Goal: Information Seeking & Learning: Learn about a topic

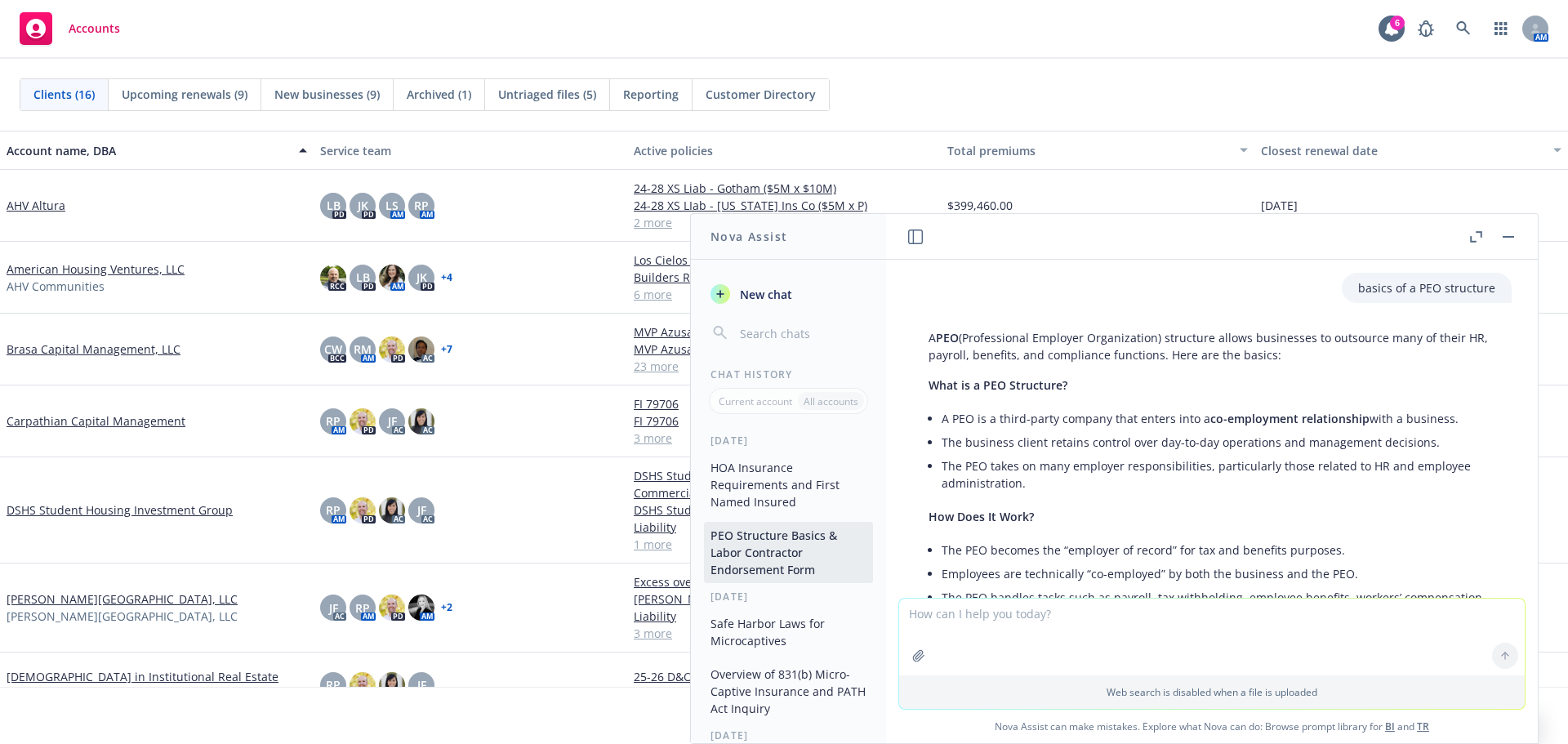
scroll to position [1924, 0]
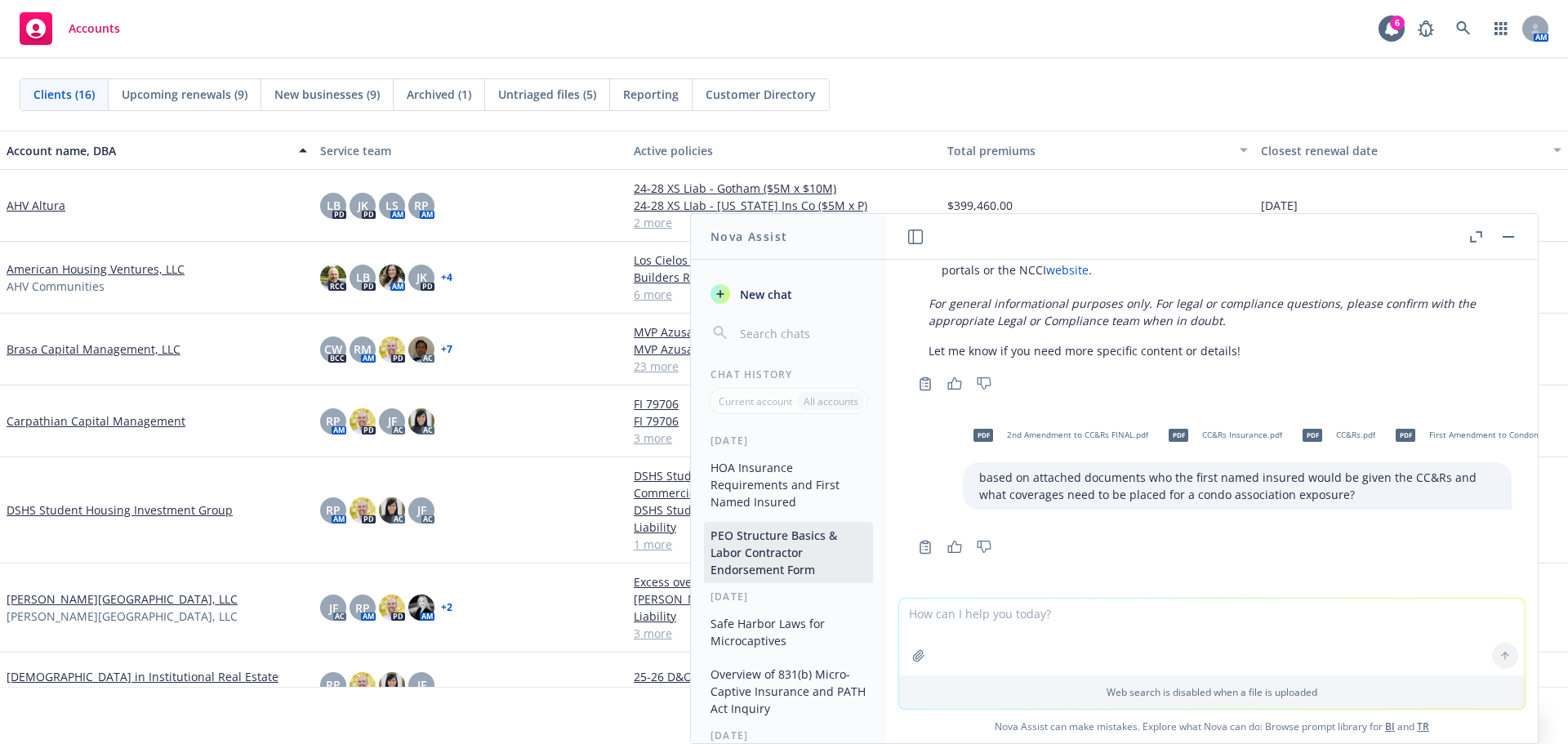
click at [1181, 625] on textarea at bounding box center [1212, 636] width 625 height 76
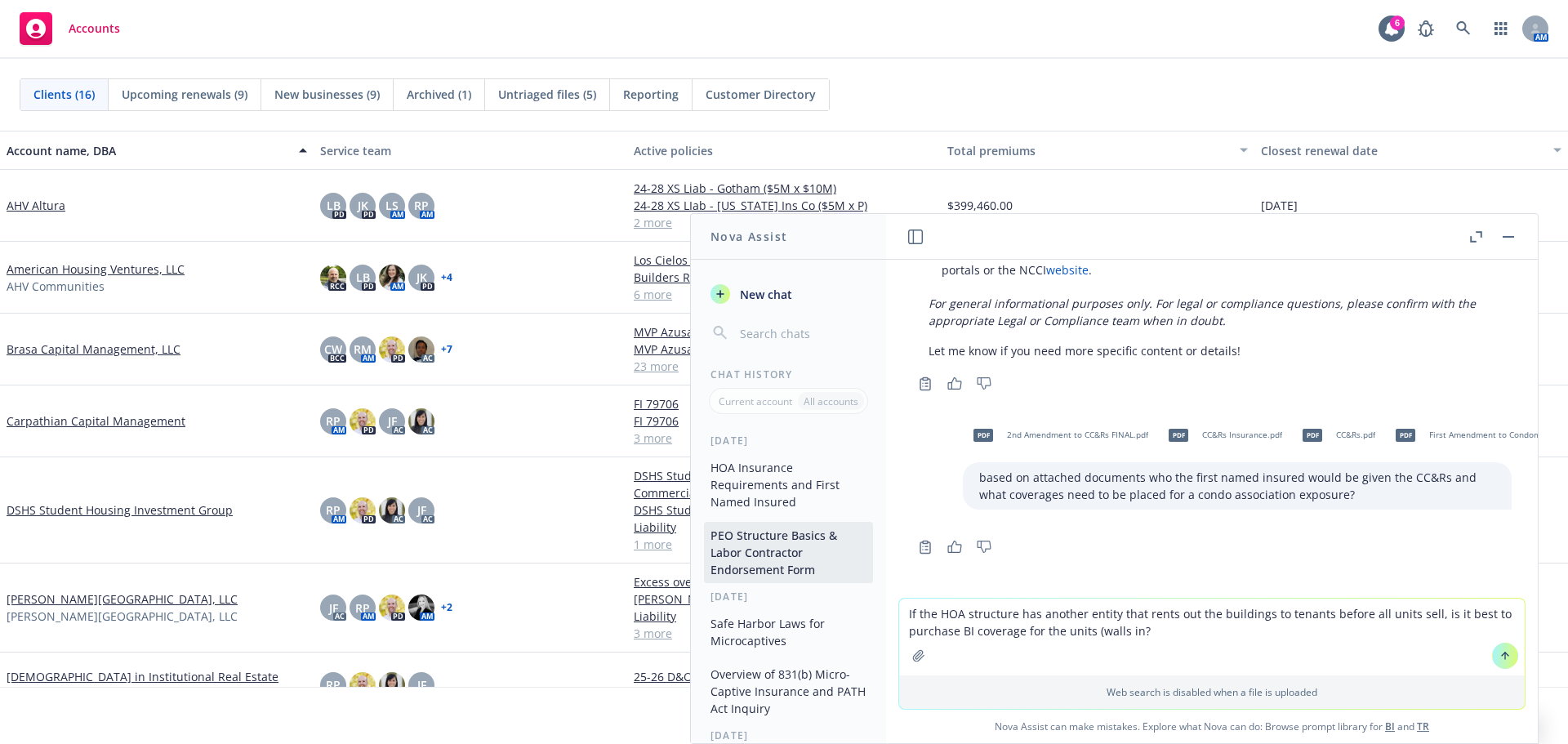
type textarea "If the HOA structure has another entity that rents out the buildings to tenants…"
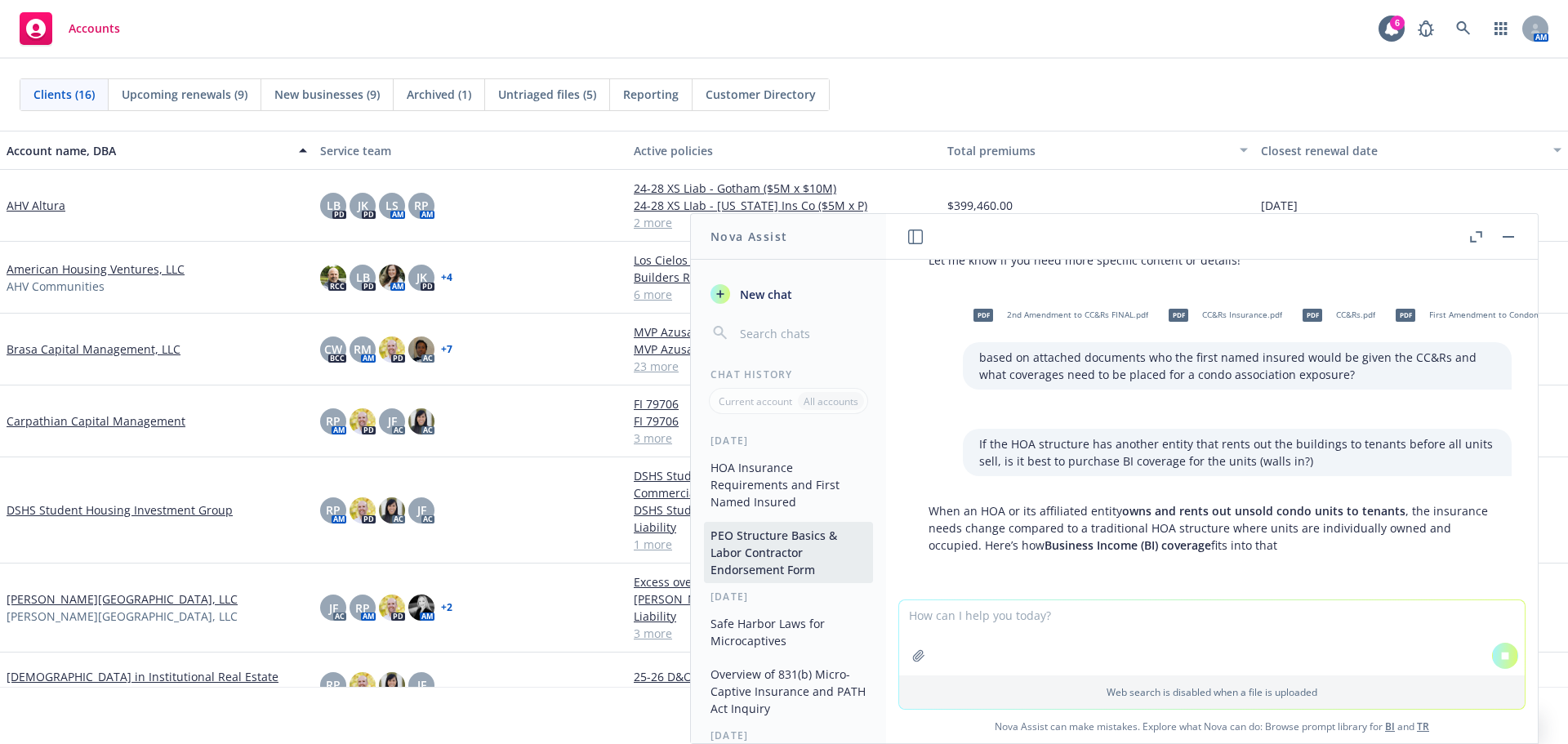
scroll to position [1987, 0]
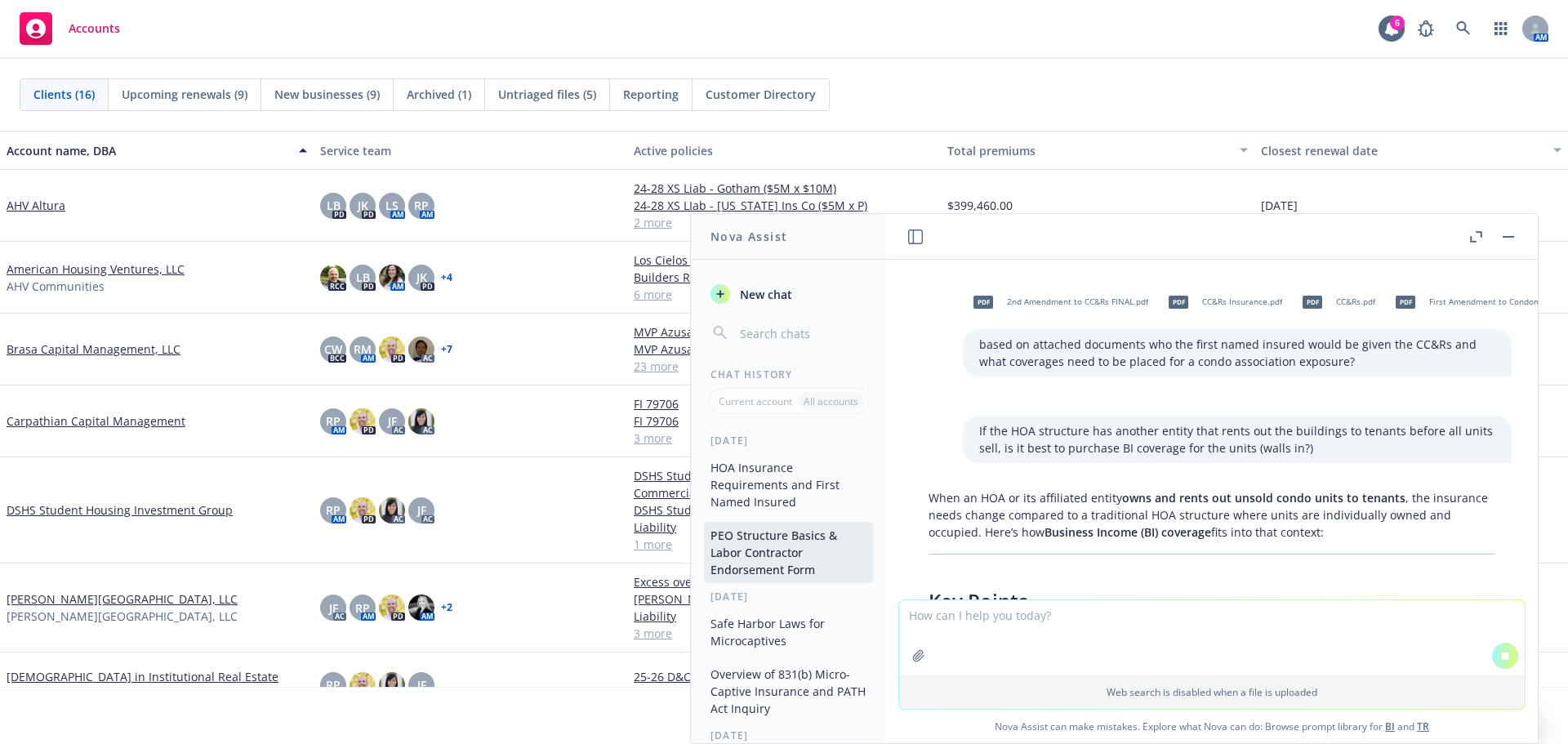
click at [1175, 507] on p "When an HOA or its affiliated entity owns and rents out unsold condo units to t…" at bounding box center [1211, 515] width 567 height 52
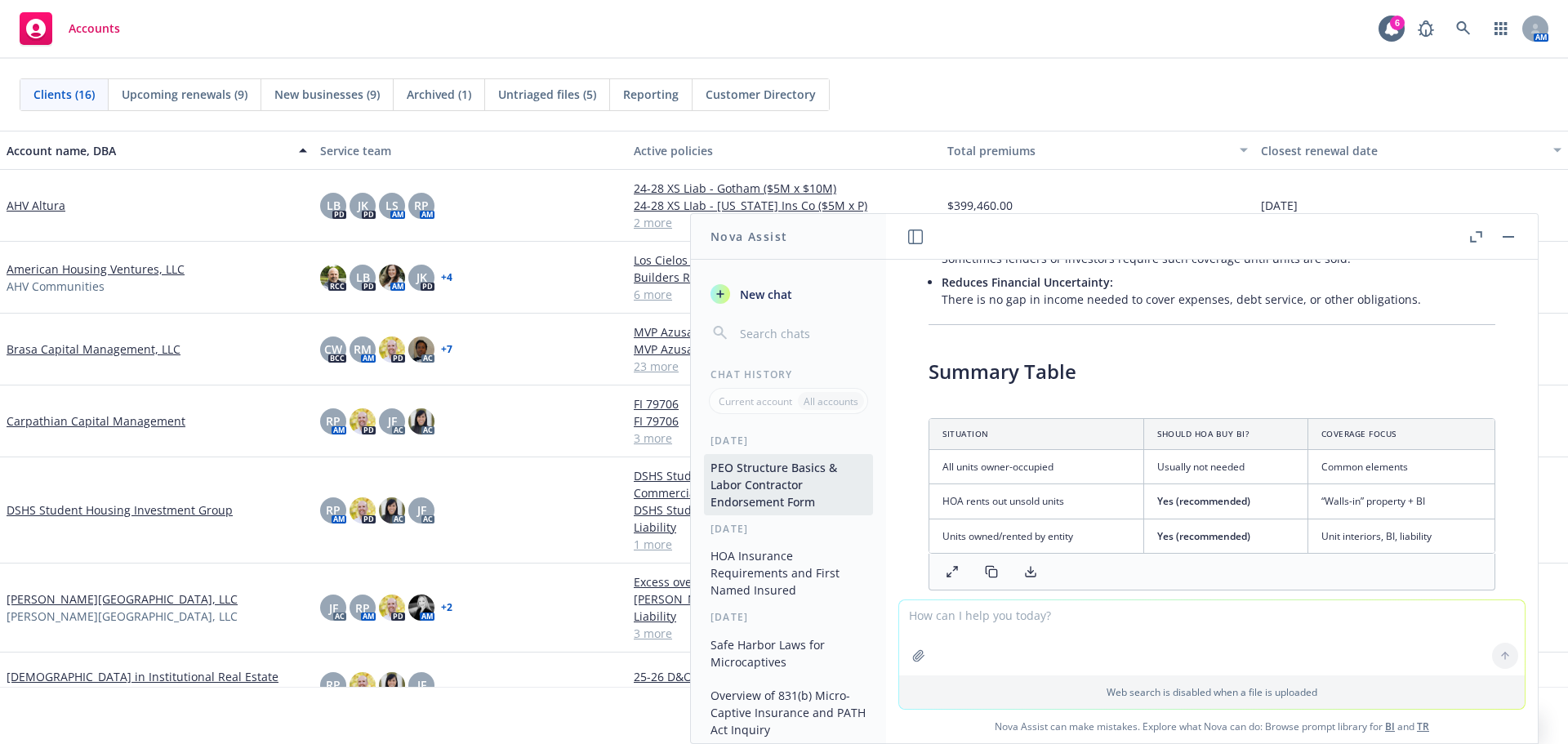
scroll to position [2595, 0]
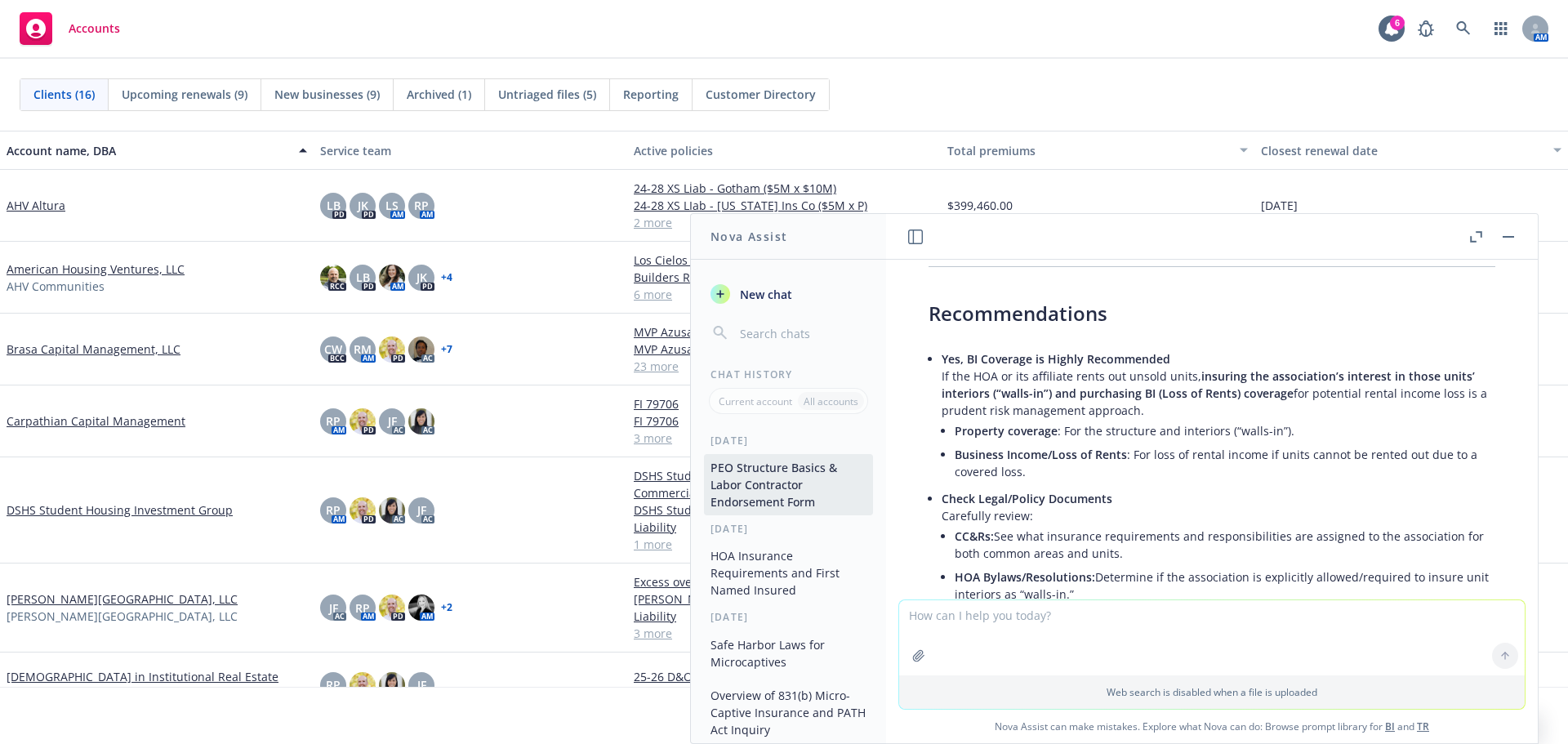
click at [1238, 414] on p "Yes, BI Coverage is Highly Recommended If the HOA or its affiliate rents out un…" at bounding box center [1219, 384] width 554 height 68
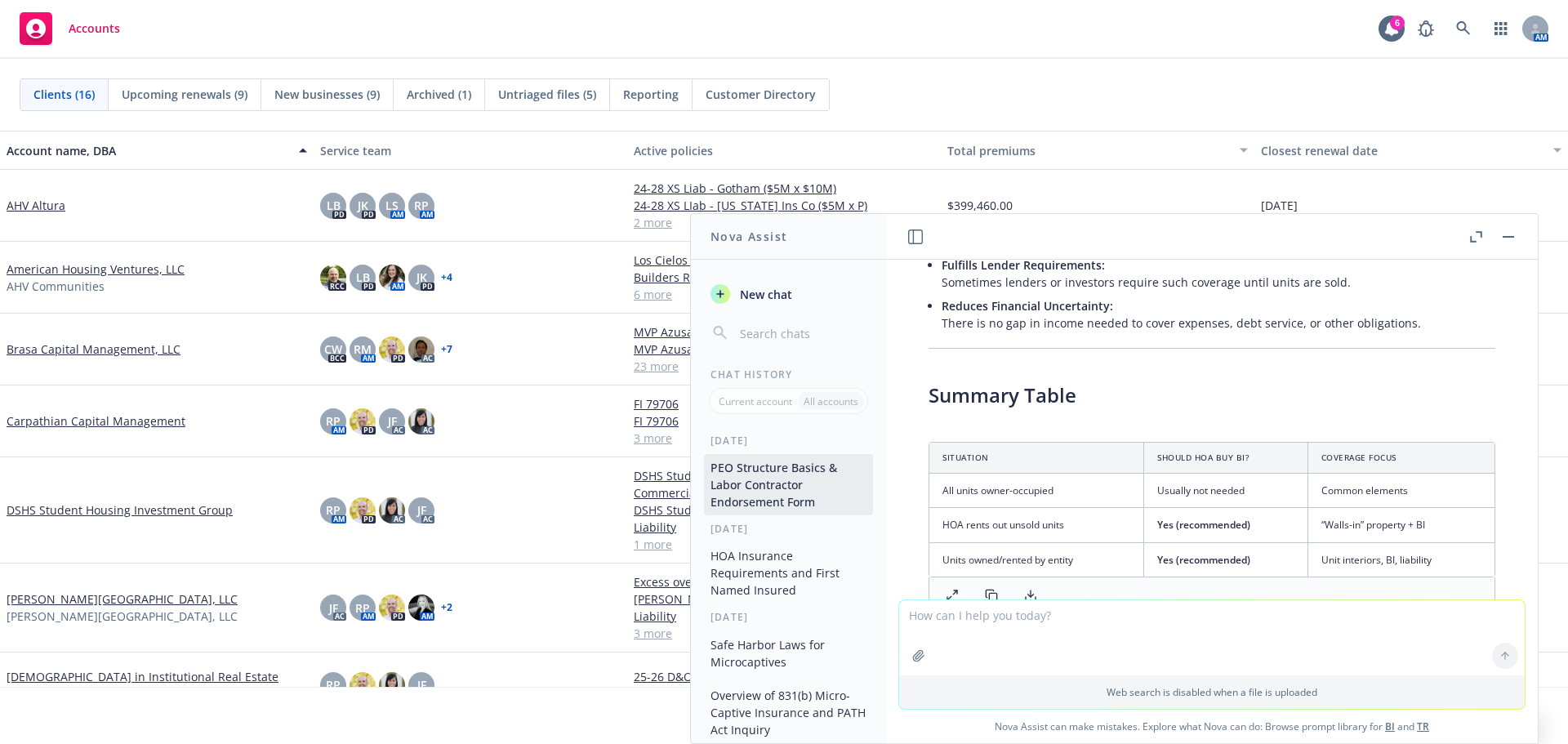
scroll to position [3349, 0]
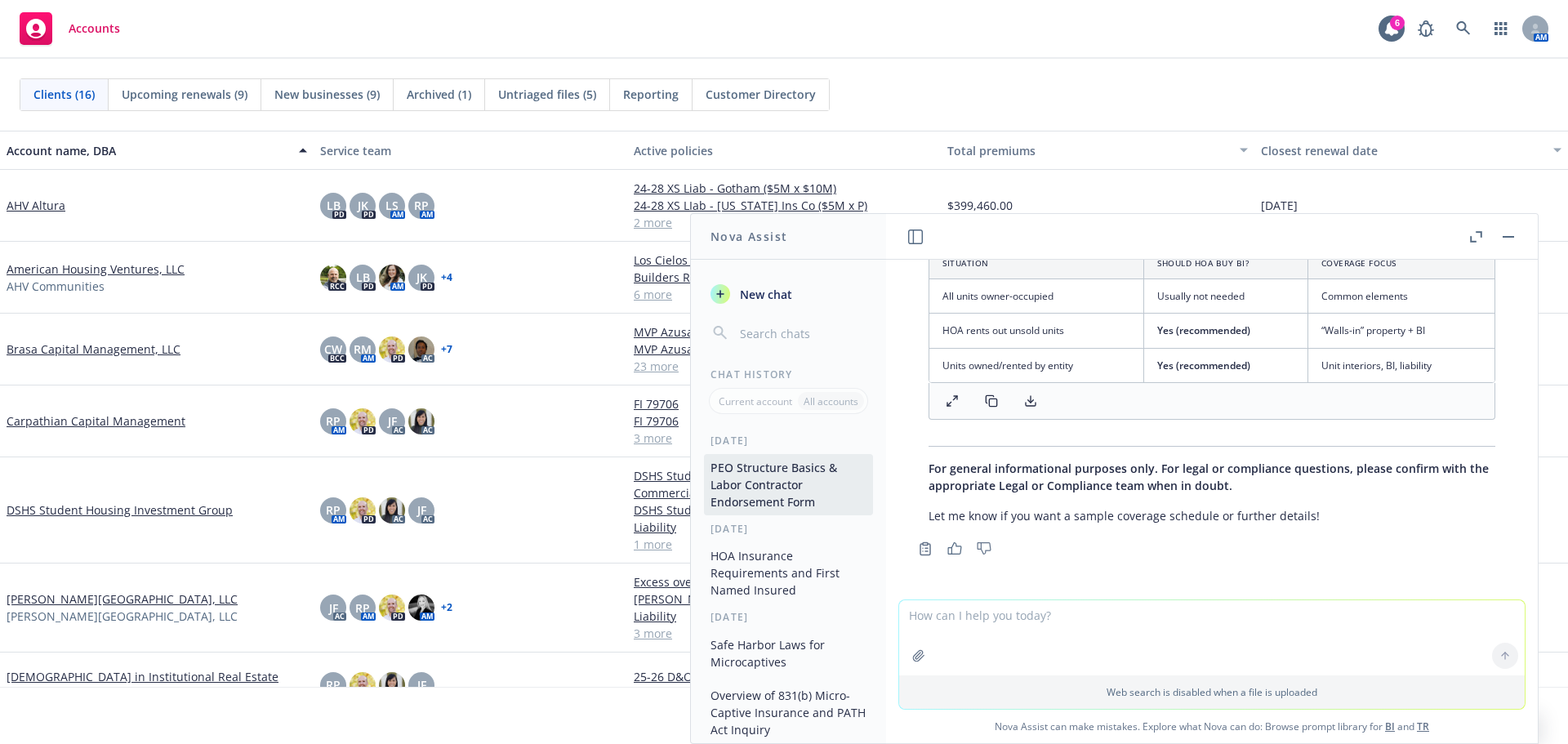
click at [1084, 638] on textarea at bounding box center [1212, 638] width 625 height 75
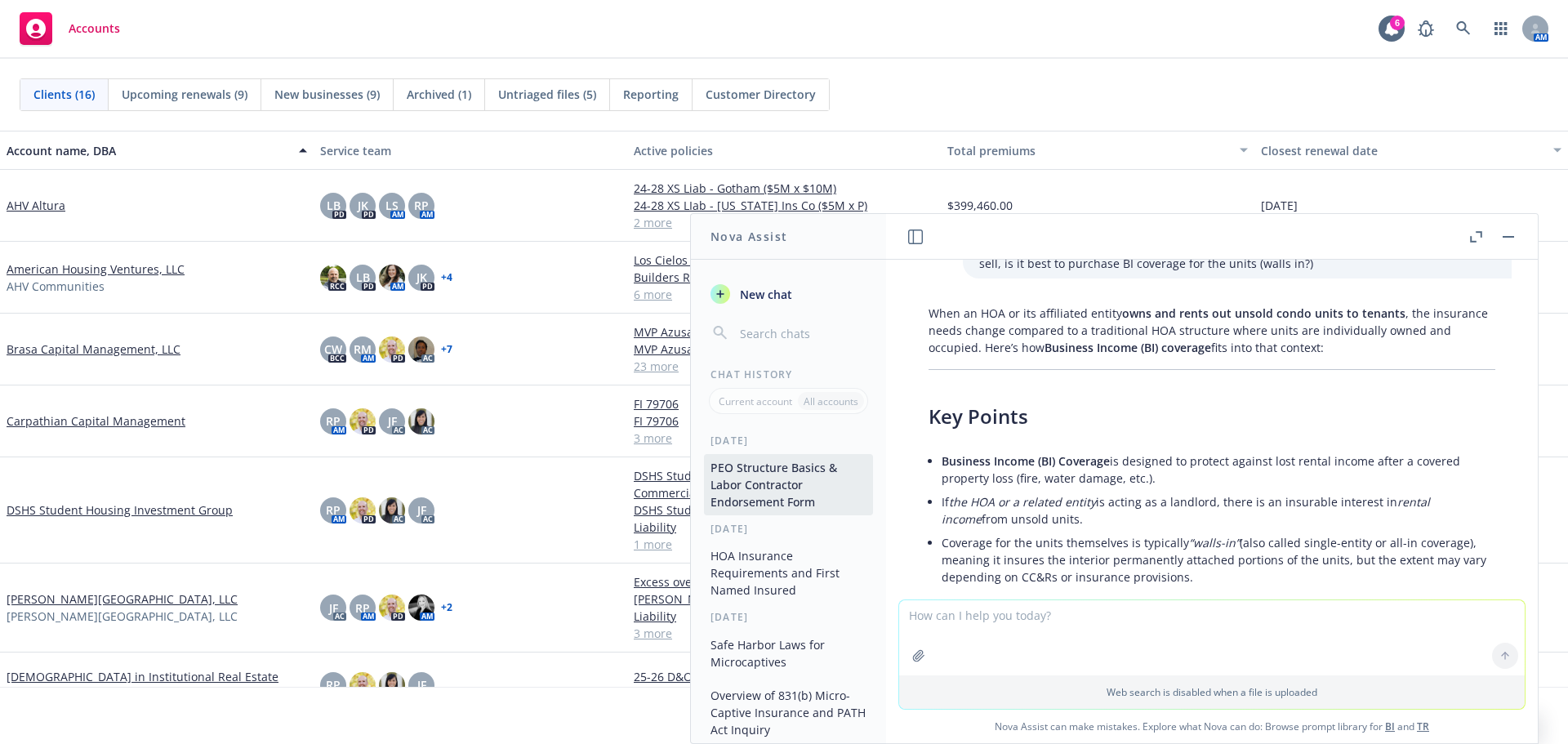
scroll to position [2288, 0]
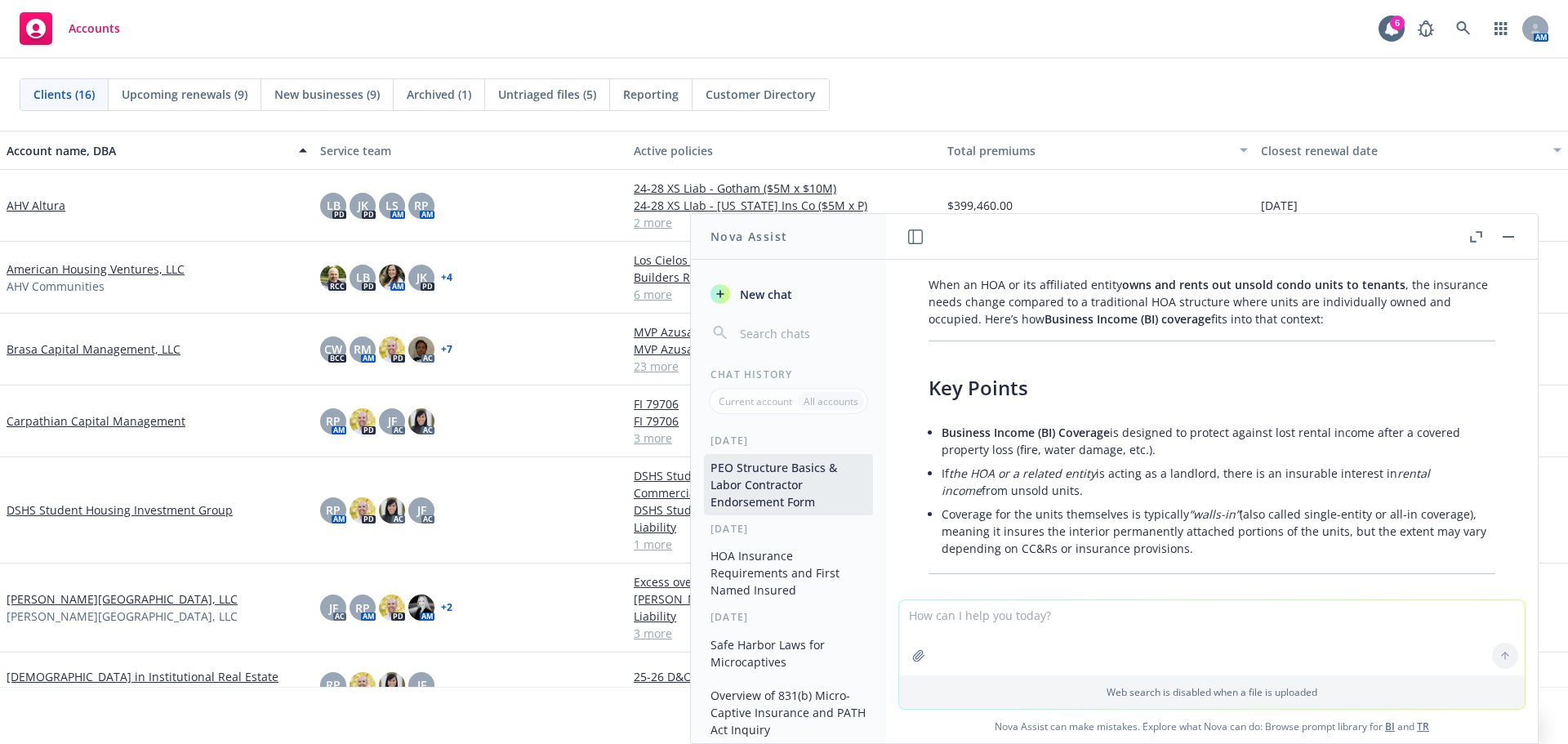
click at [795, 495] on button "PEO Structure Basics & Labor Contractor Endorsement Form" at bounding box center [788, 484] width 169 height 62
click at [805, 495] on button "PEO Structure Basics & Labor Contractor Endorsement Form" at bounding box center [788, 484] width 169 height 62
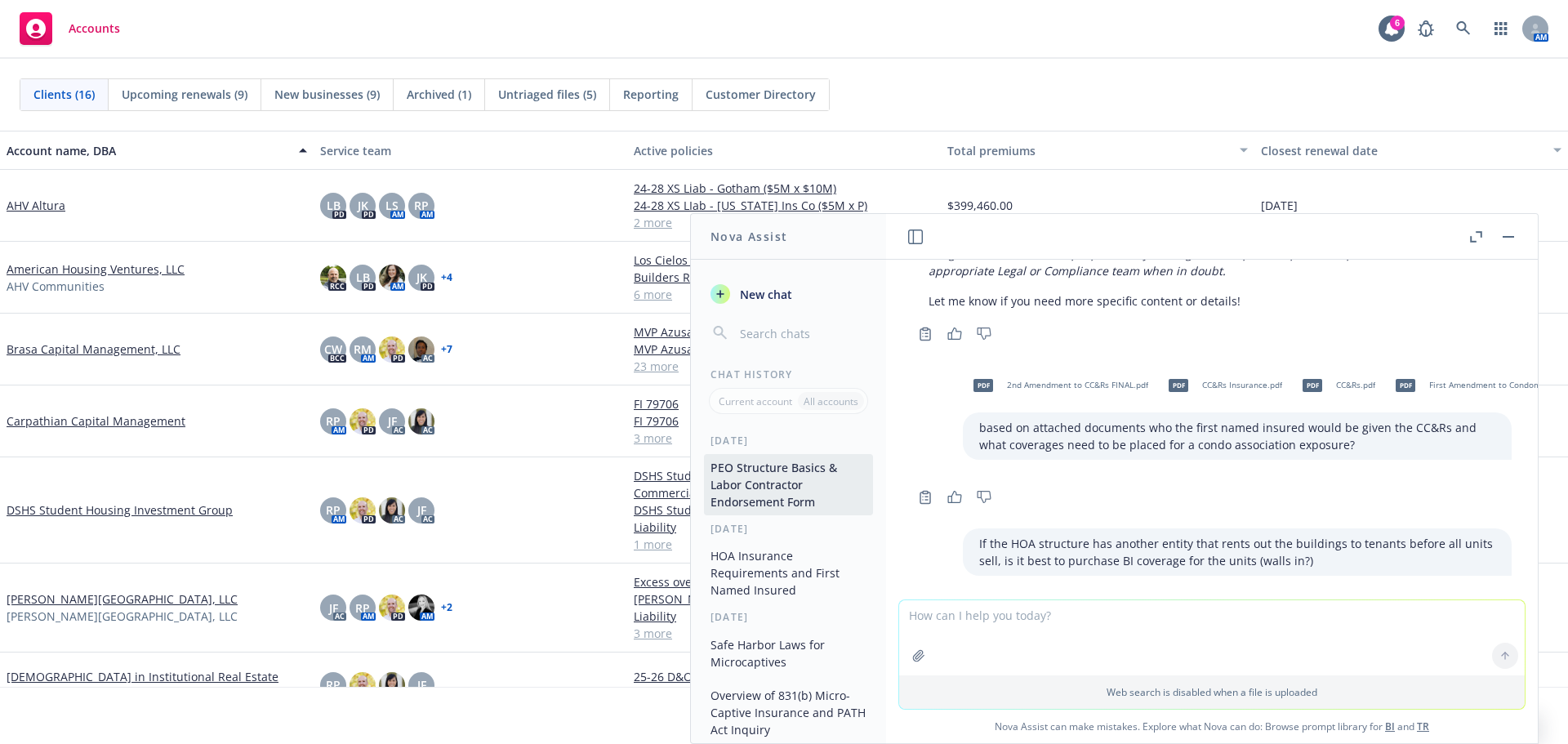
scroll to position [1961, 0]
click at [776, 493] on button "PEO Structure Basics & Labor Contractor Endorsement Form" at bounding box center [788, 484] width 169 height 62
click at [775, 493] on button "PEO Structure Basics & Labor Contractor Endorsement Form" at bounding box center [788, 484] width 169 height 62
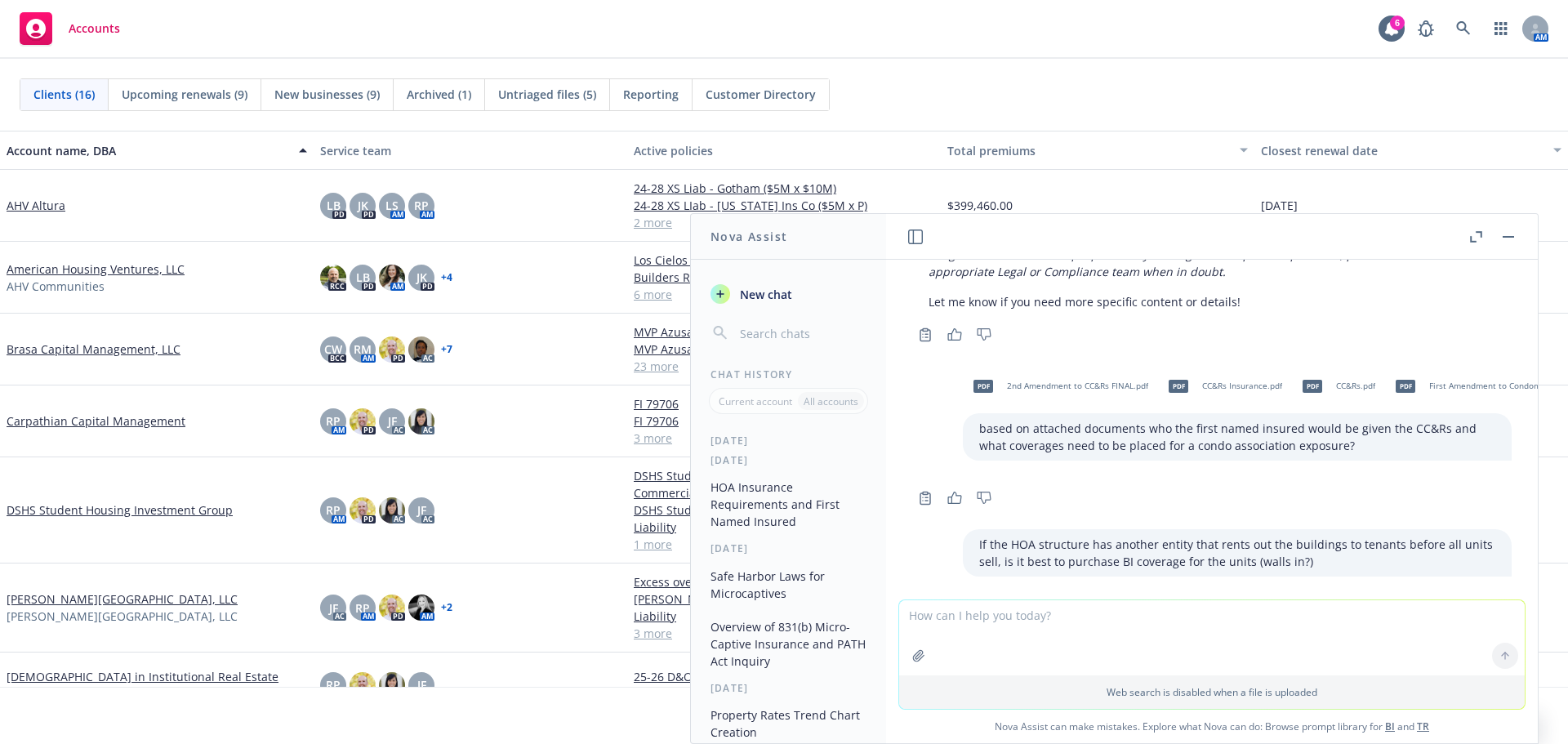
scroll to position [0, 0]
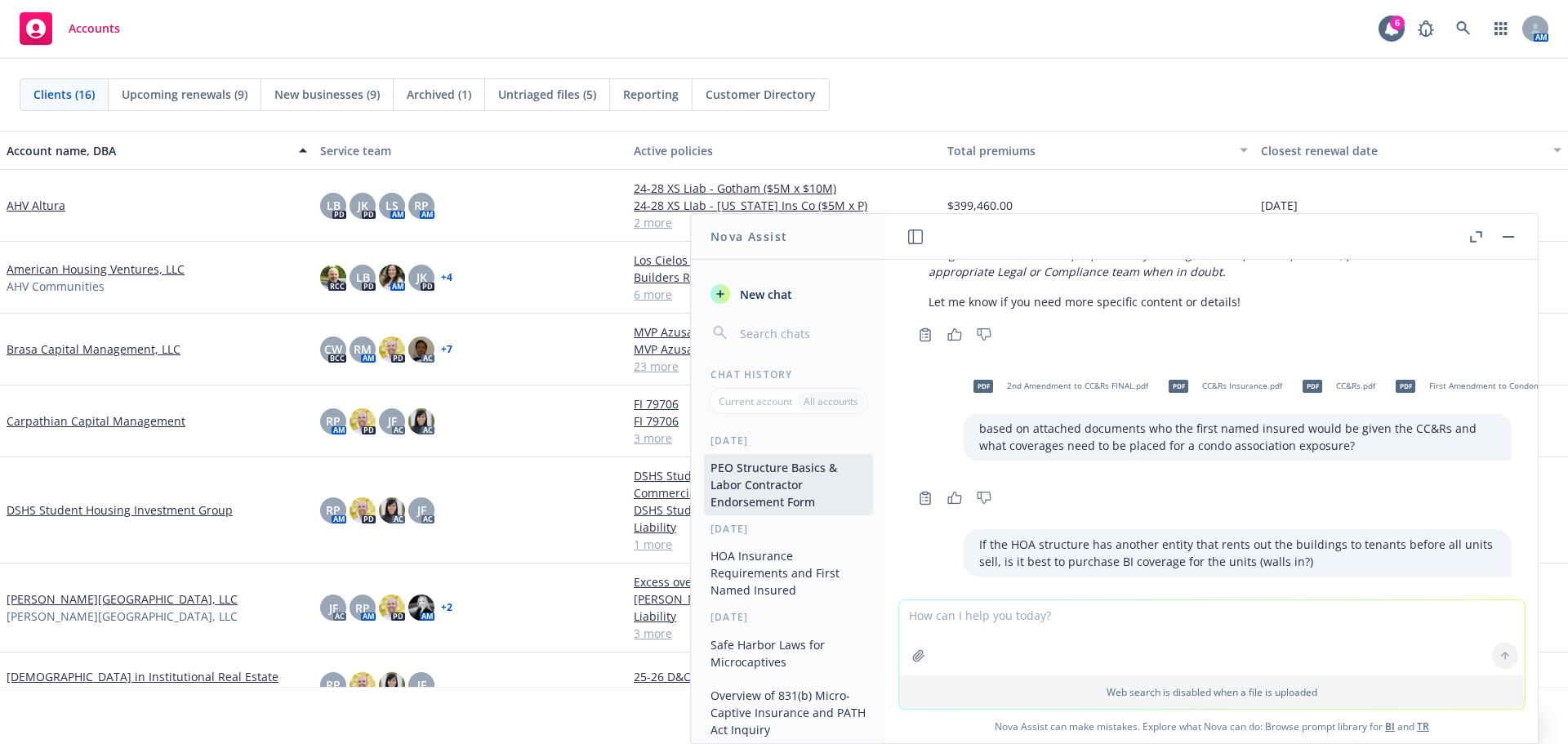
click at [786, 485] on button "PEO Structure Basics & Labor Contractor Endorsement Form" at bounding box center [788, 484] width 169 height 62
click at [785, 485] on button "PEO Structure Basics & Labor Contractor Endorsement Form" at bounding box center [788, 484] width 169 height 62
click at [780, 570] on button "HOA Insurance Requirements and First Named Insured" at bounding box center [788, 572] width 169 height 62
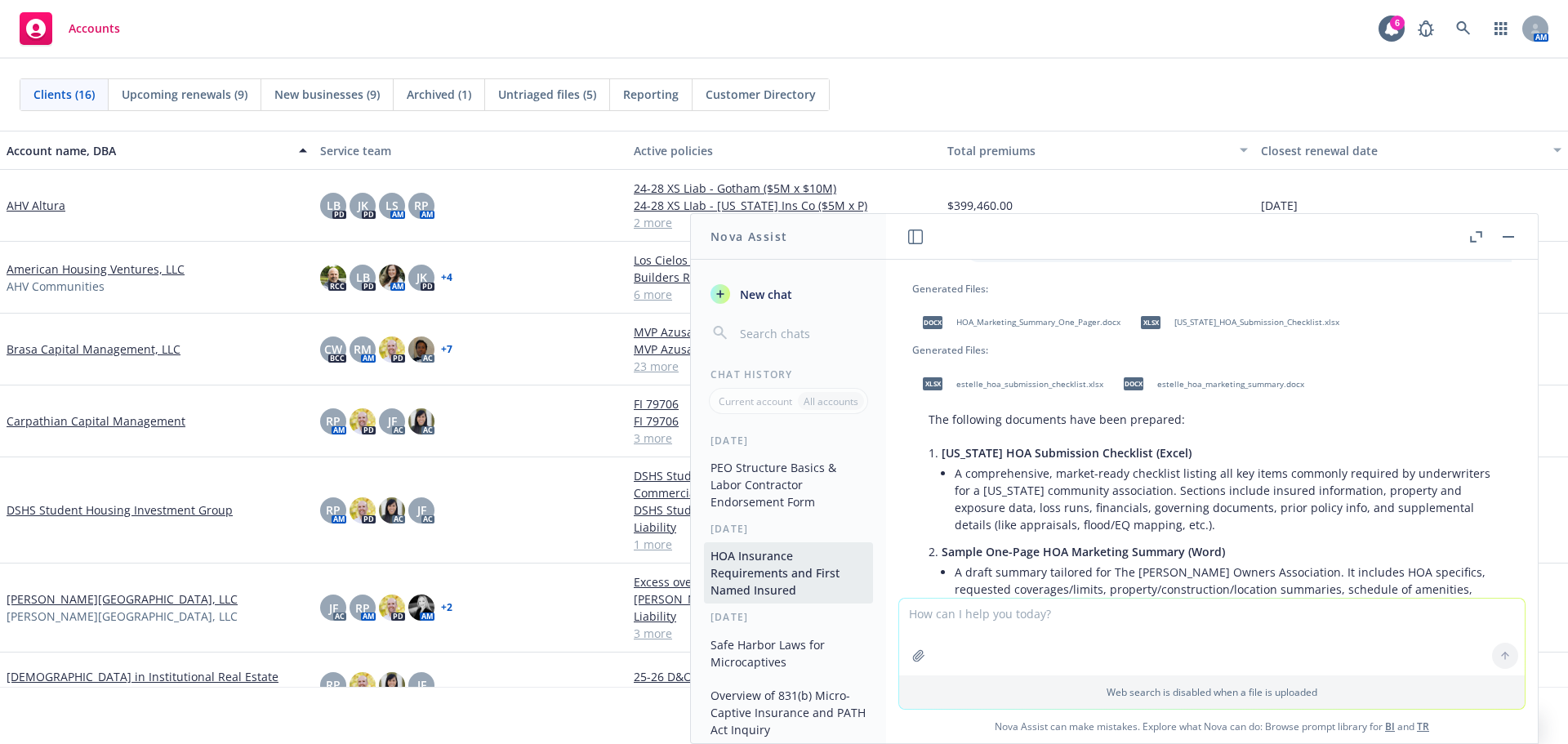
scroll to position [4434, 0]
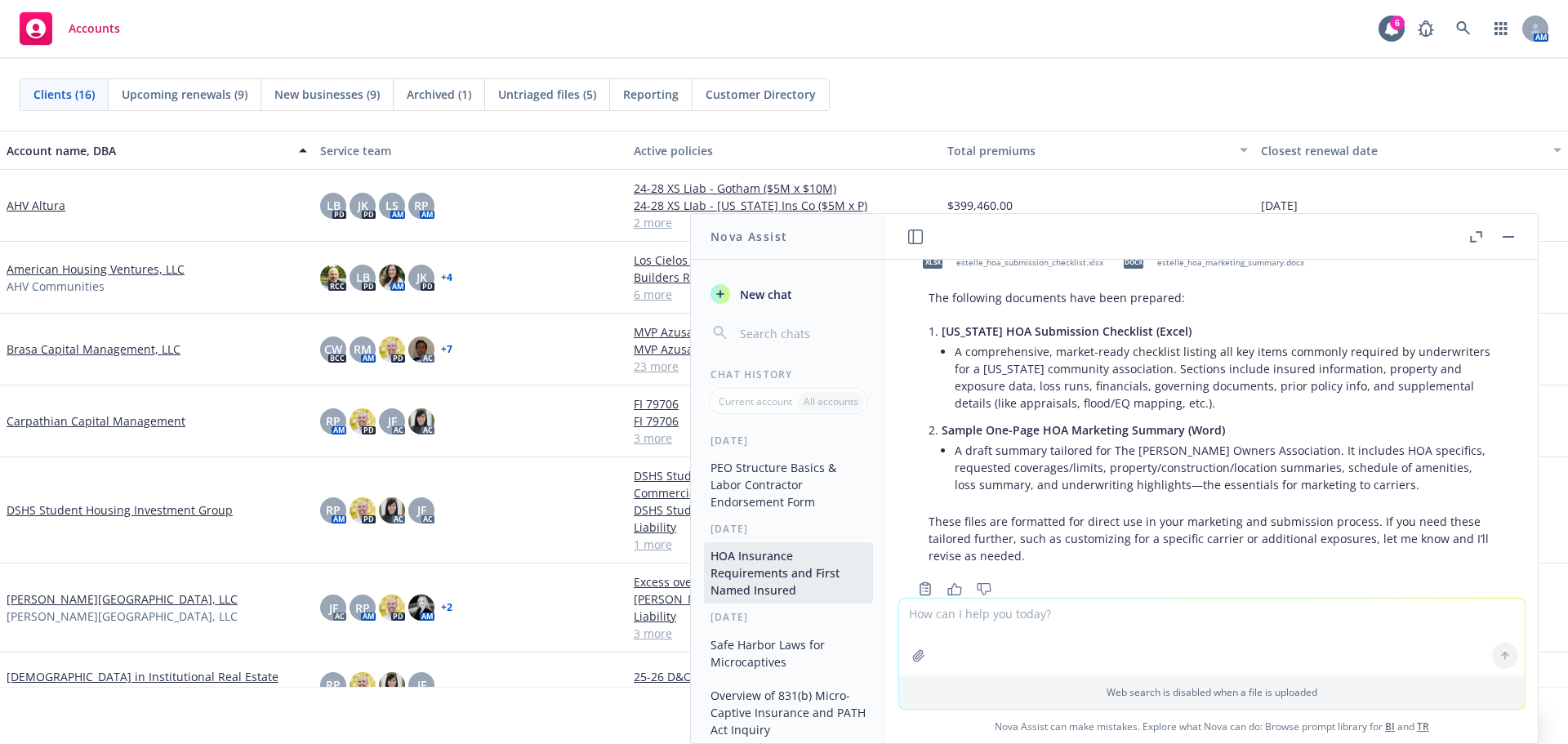
click at [778, 486] on button "PEO Structure Basics & Labor Contractor Endorsement Form" at bounding box center [788, 484] width 169 height 62
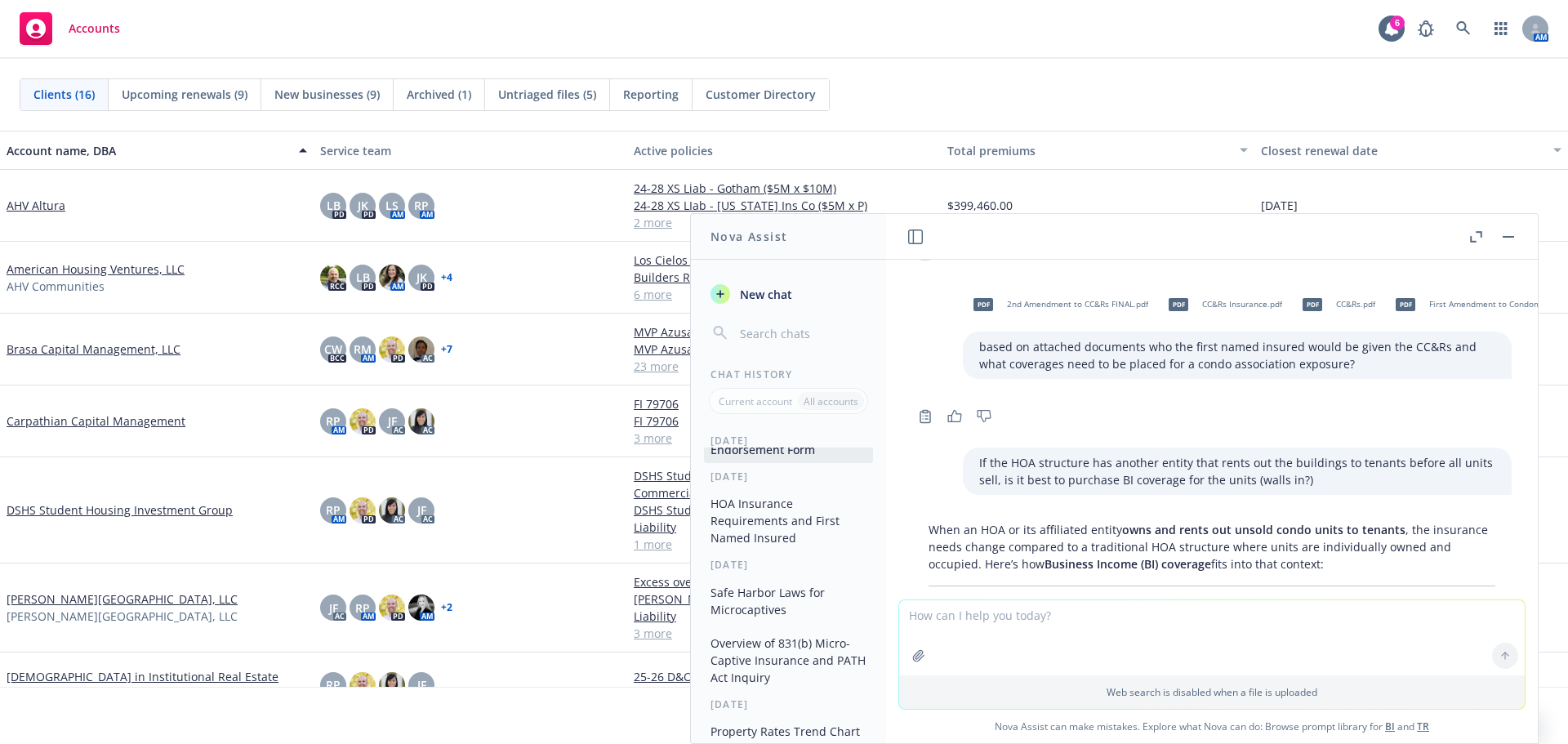
scroll to position [0, 0]
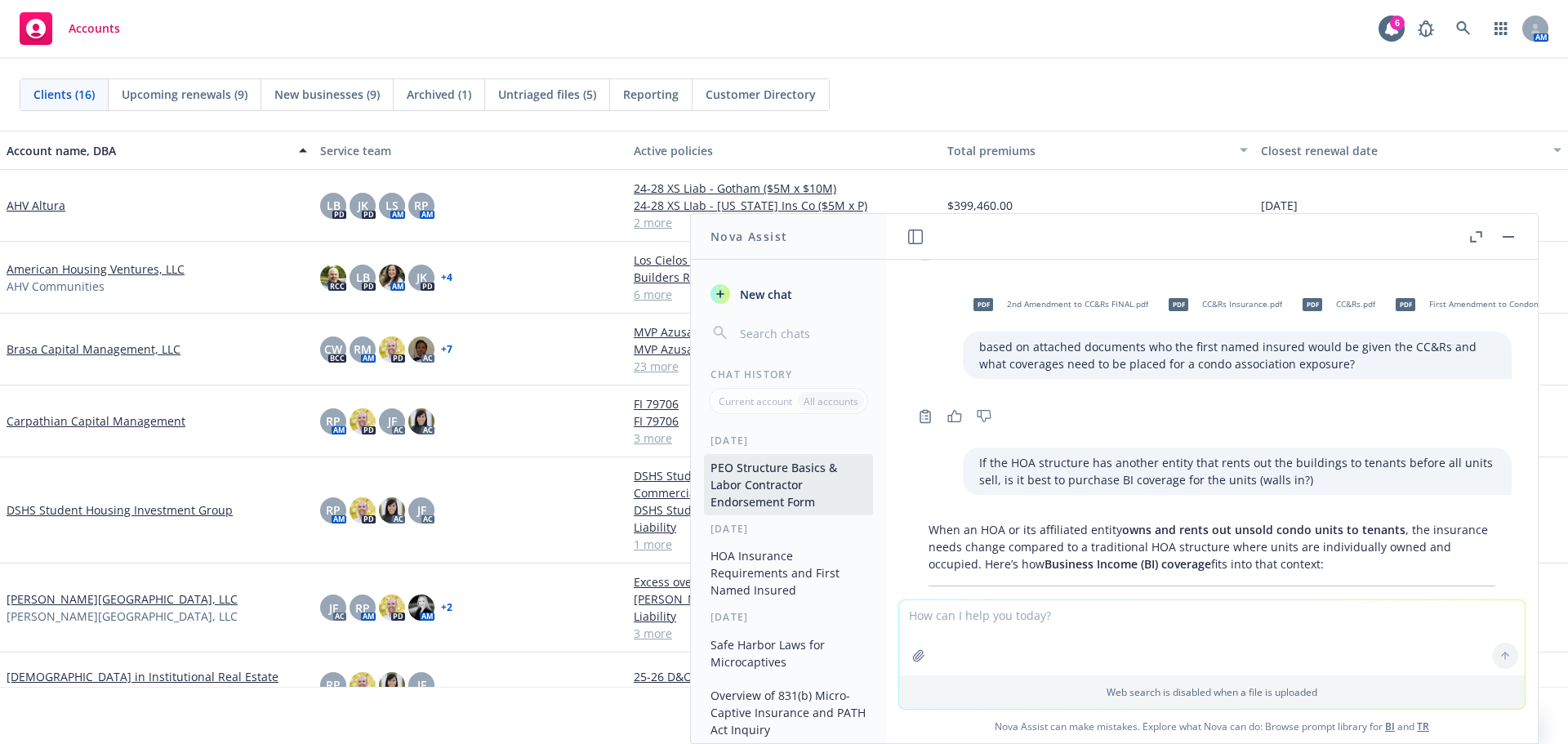
click at [757, 490] on button "PEO Structure Basics & Labor Contractor Endorsement Form" at bounding box center [788, 484] width 169 height 62
drag, startPoint x: 757, startPoint y: 490, endPoint x: 1209, endPoint y: 474, distance: 452.3
click at [758, 490] on button "PEO Structure Basics & Labor Contractor Endorsement Form" at bounding box center [788, 484] width 169 height 62
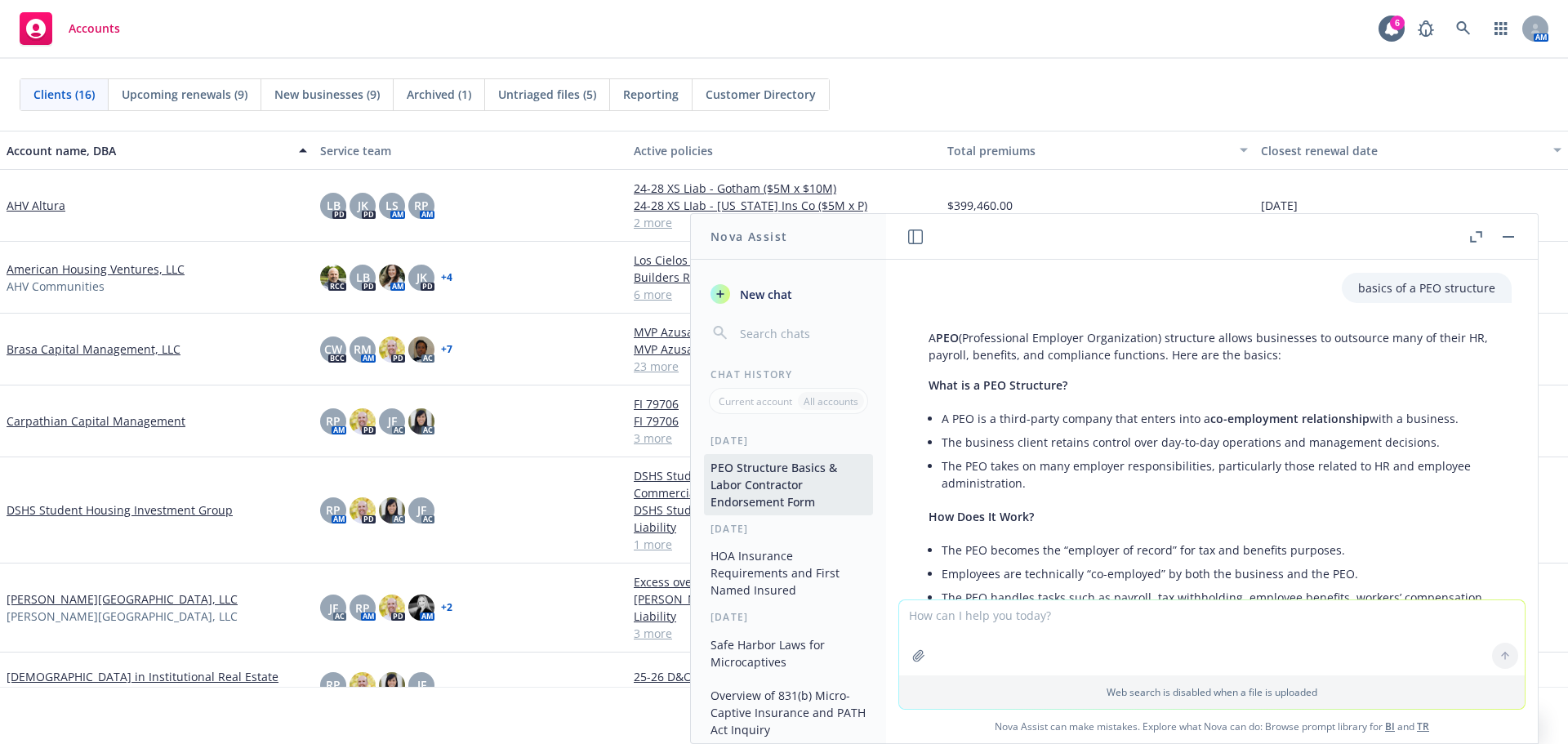
click at [1141, 419] on li "A PEO is a third-party company that enters into a co-employment relationship wi…" at bounding box center [1219, 419] width 554 height 24
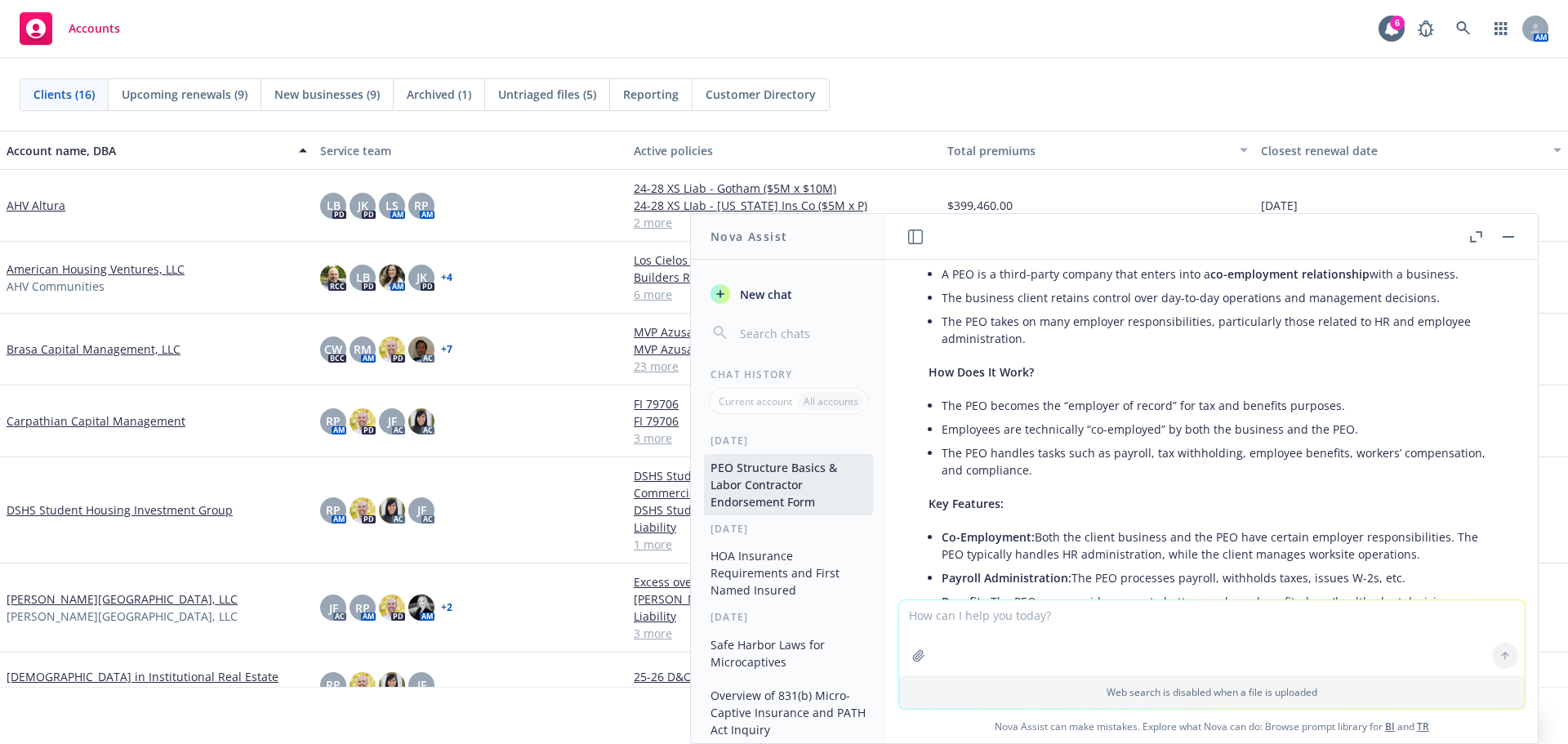
scroll to position [164, 0]
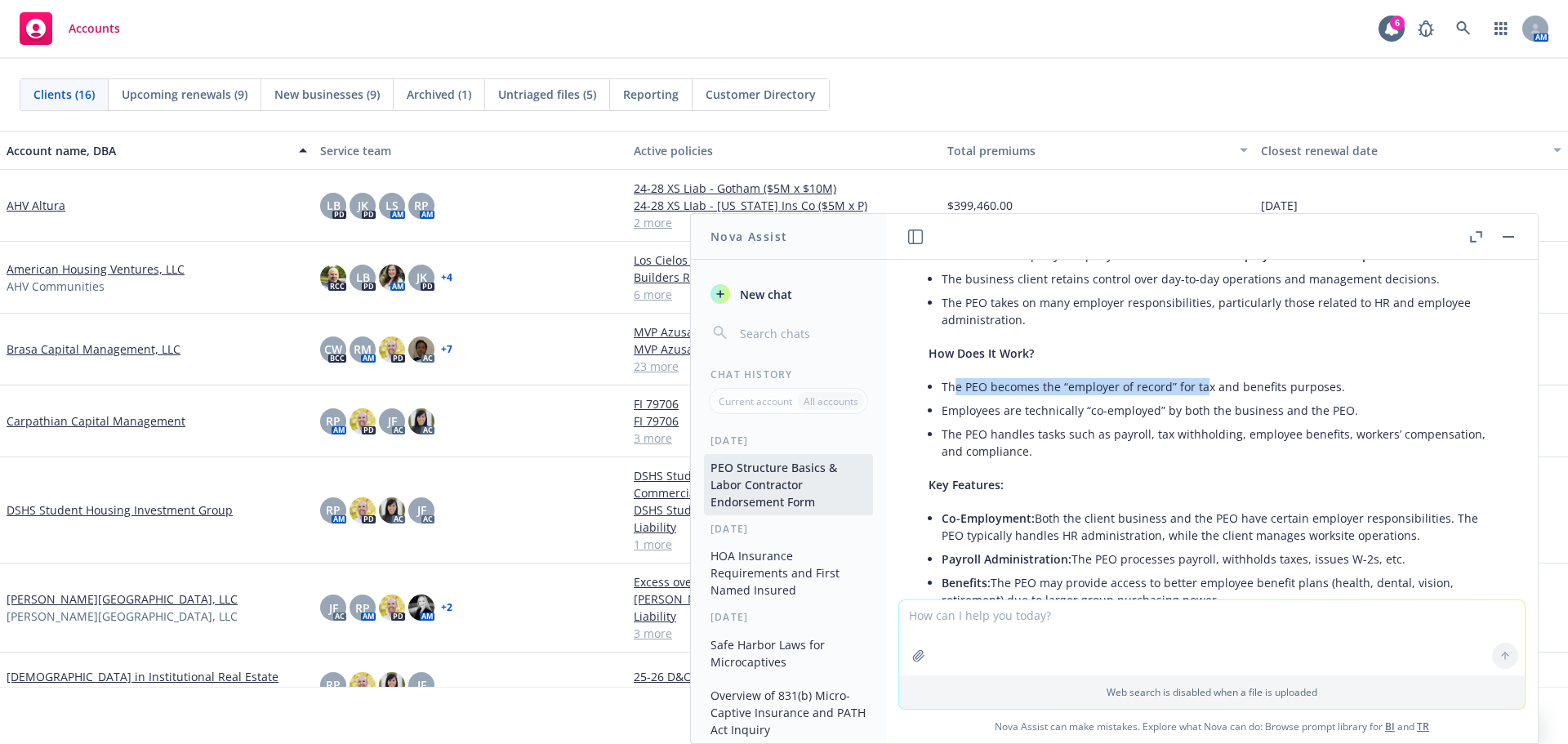
drag, startPoint x: 955, startPoint y: 383, endPoint x: 1201, endPoint y: 392, distance: 246.2
click at [1201, 392] on li "The PEO becomes the “employer of record” for tax and benefits purposes." at bounding box center [1219, 387] width 554 height 24
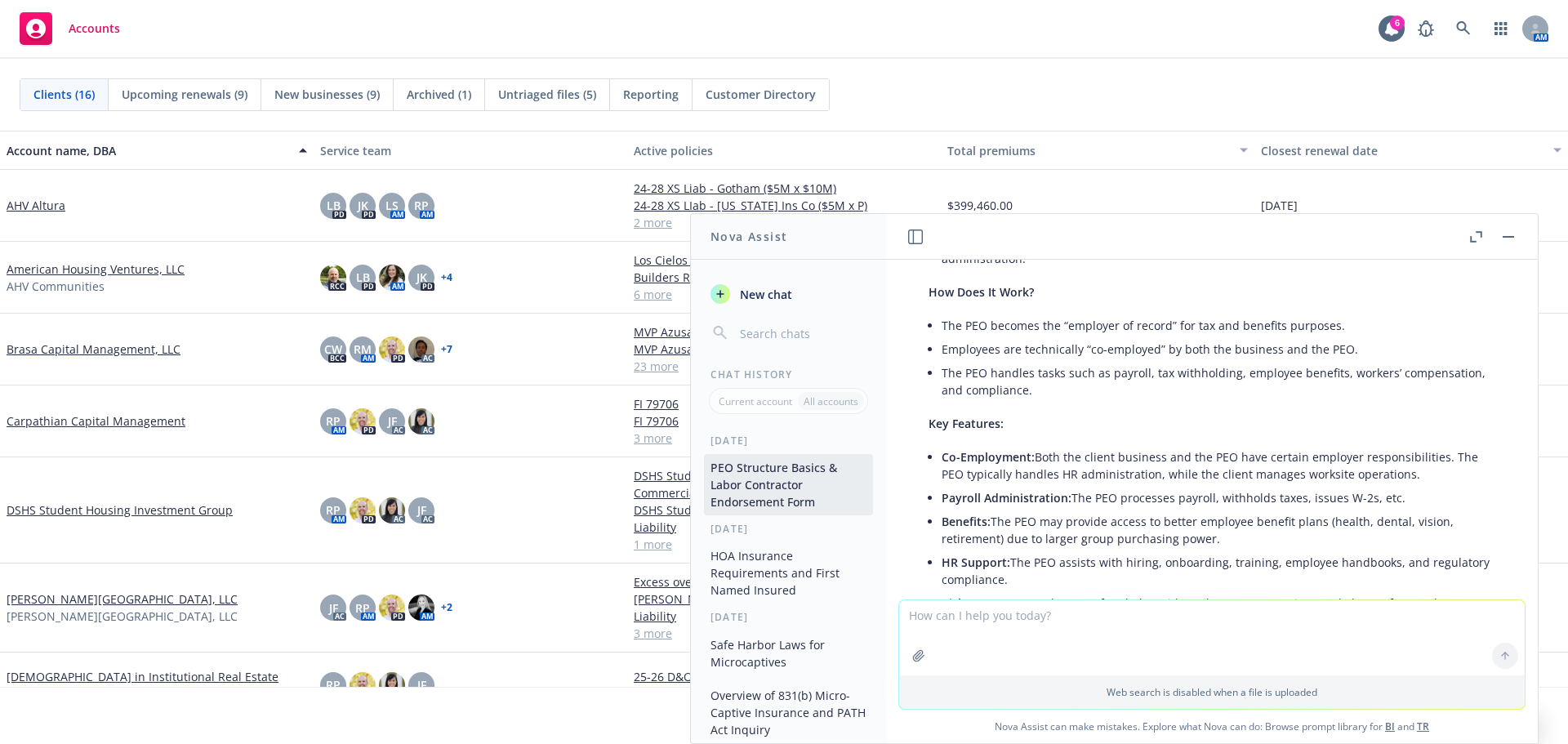
scroll to position [245, 0]
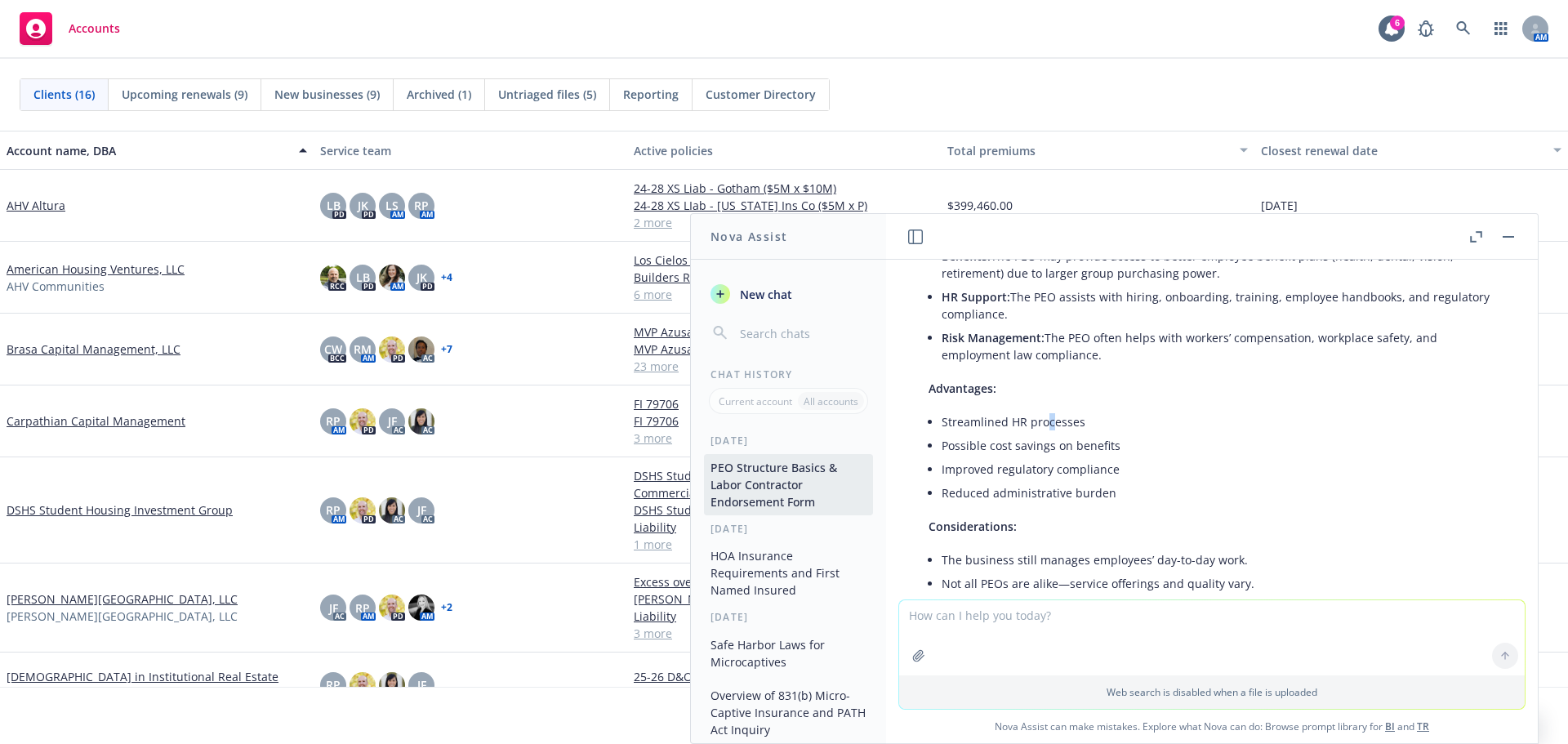
click at [1048, 427] on li "Streamlined HR processes" at bounding box center [1219, 422] width 554 height 24
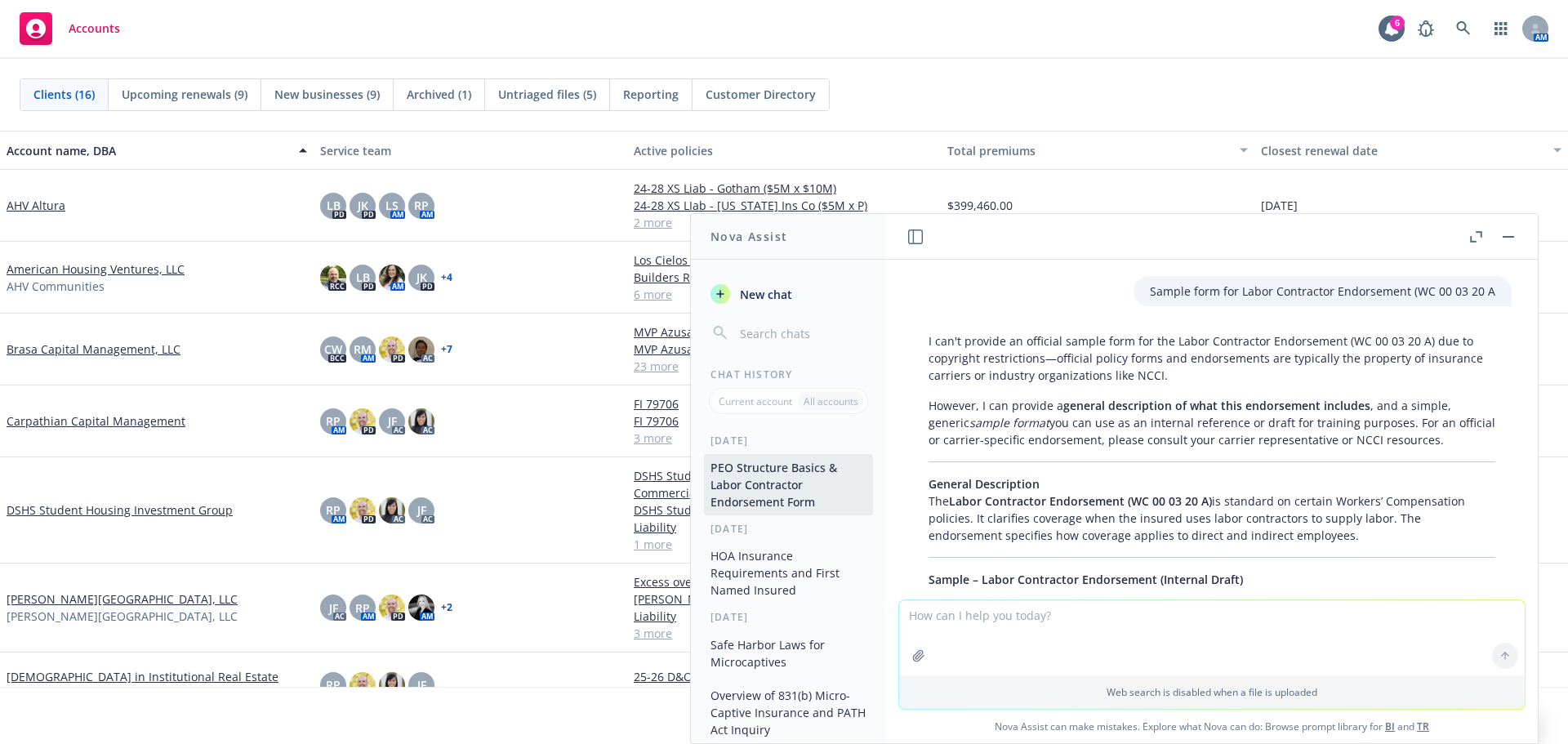
scroll to position [1224, 0]
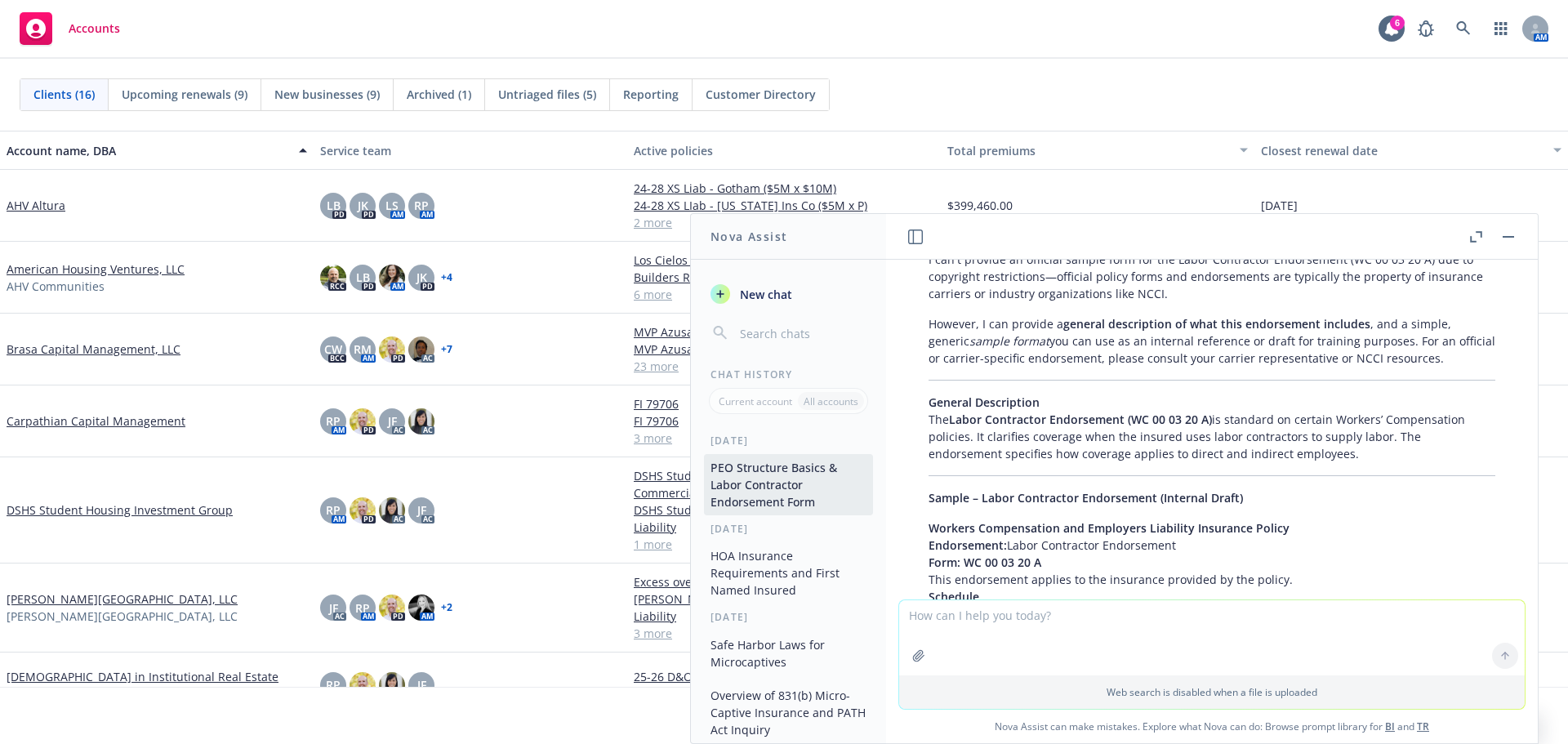
click at [1062, 416] on span "Labor Contractor Endorsement (WC 00 03 20 A)" at bounding box center [1080, 420] width 263 height 16
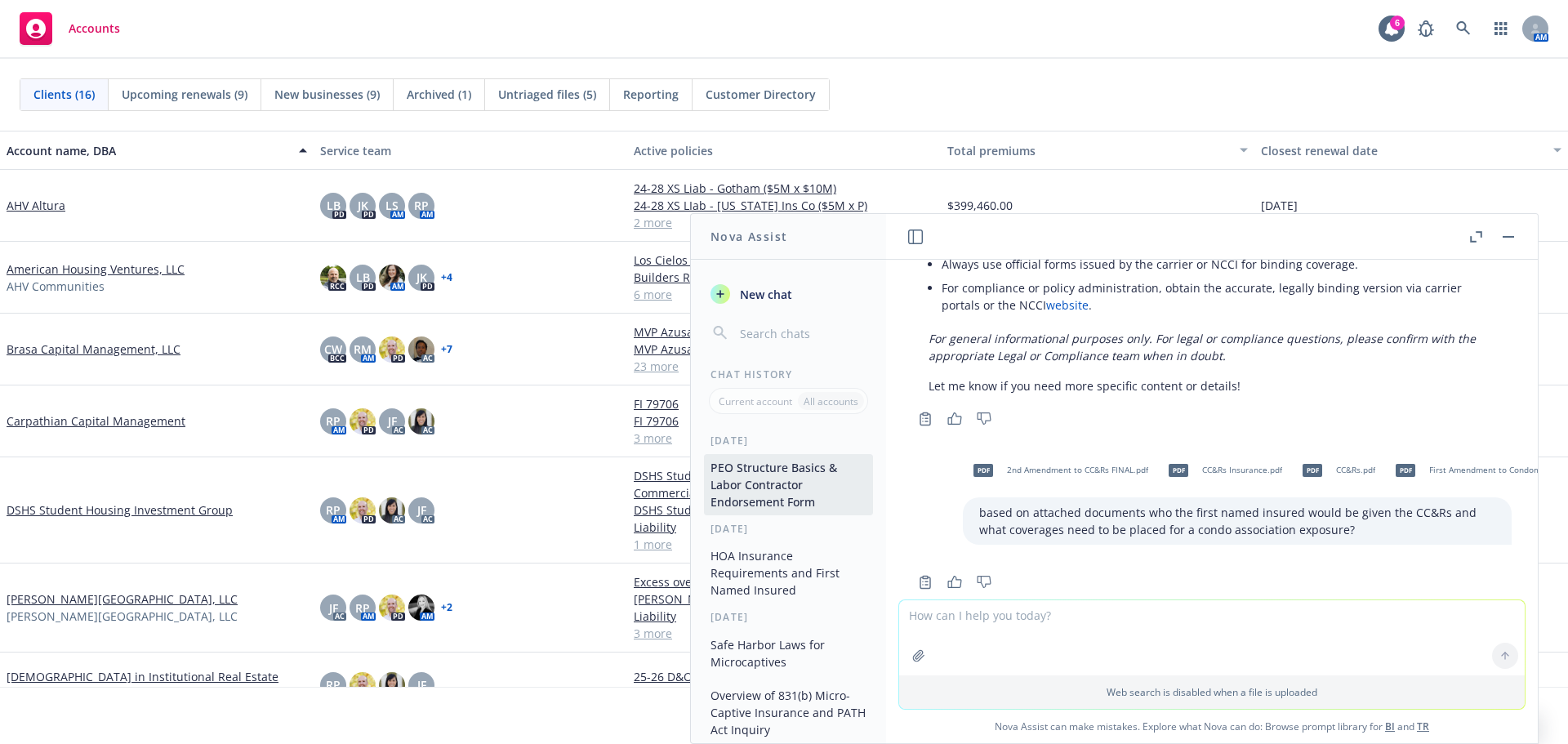
scroll to position [1796, 0]
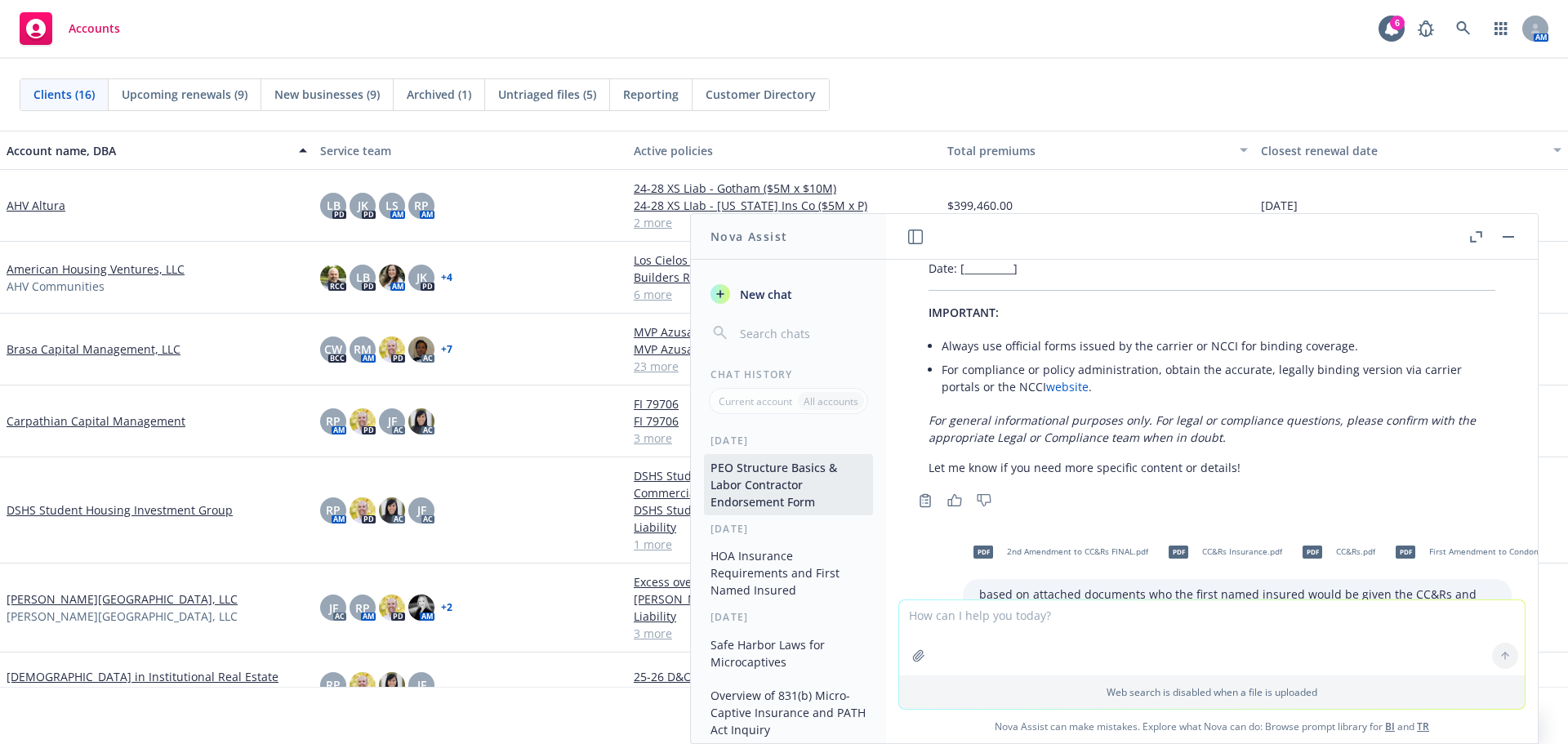
click at [1163, 435] on em "For general informational purposes only. For legal or compliance questions, ple…" at bounding box center [1201, 428] width 547 height 33
click at [1030, 630] on textarea at bounding box center [1212, 638] width 625 height 75
type textarea "w"
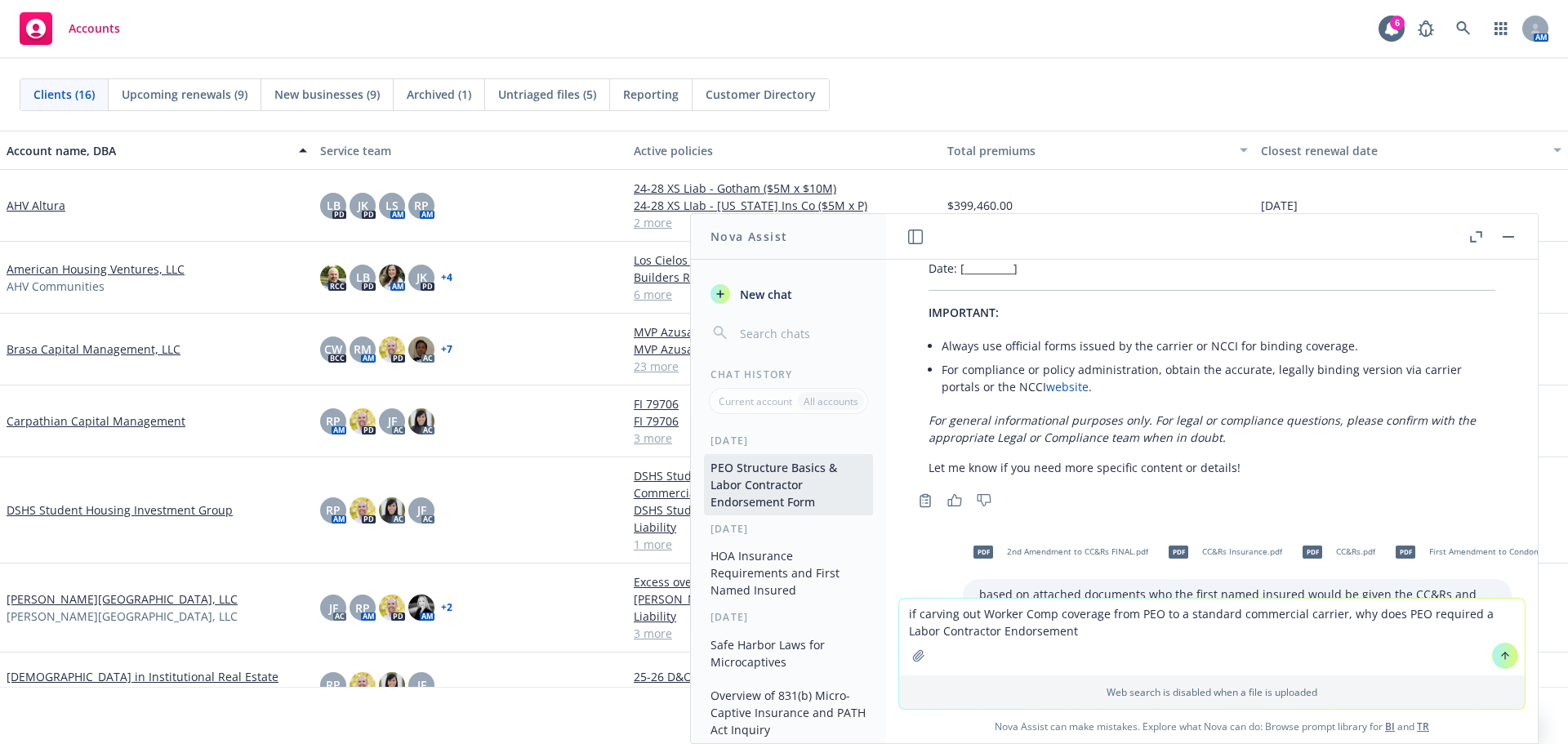
type textarea "if carving out Worker Comp coverage from PEO to a standard commercial carrier, …"
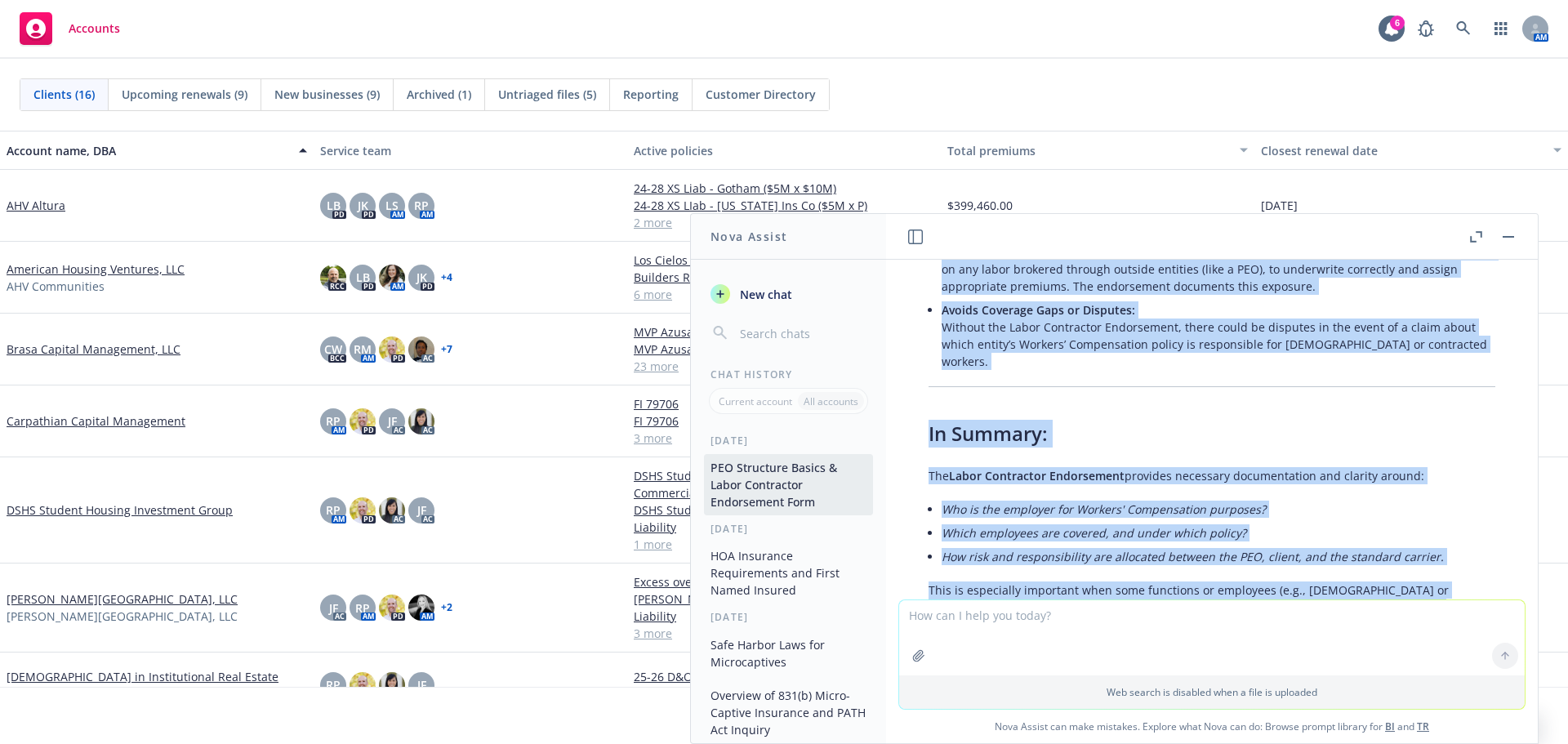
scroll to position [4359, 0]
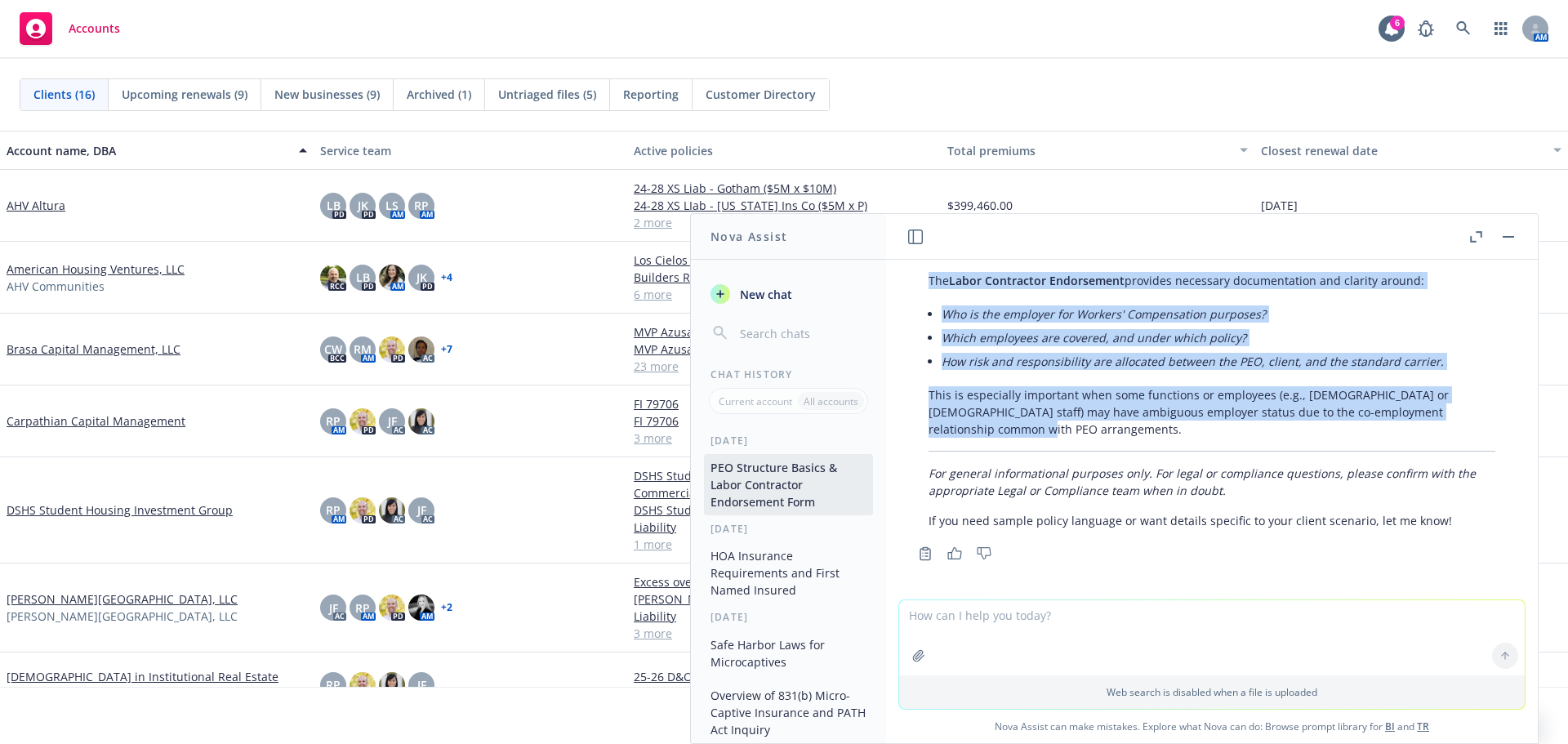
drag, startPoint x: 933, startPoint y: 361, endPoint x: 1430, endPoint y: 414, distance: 499.8
click at [1011, 414] on div "Great question. When an organization carves out Workers' Compensation coverage …" at bounding box center [1212, 79] width 599 height 912
copy div "Lor Ipsumdo s AME Consecte a Elits Doeiusmodt Incididuntu: Laboreetdolor ma Al-…"
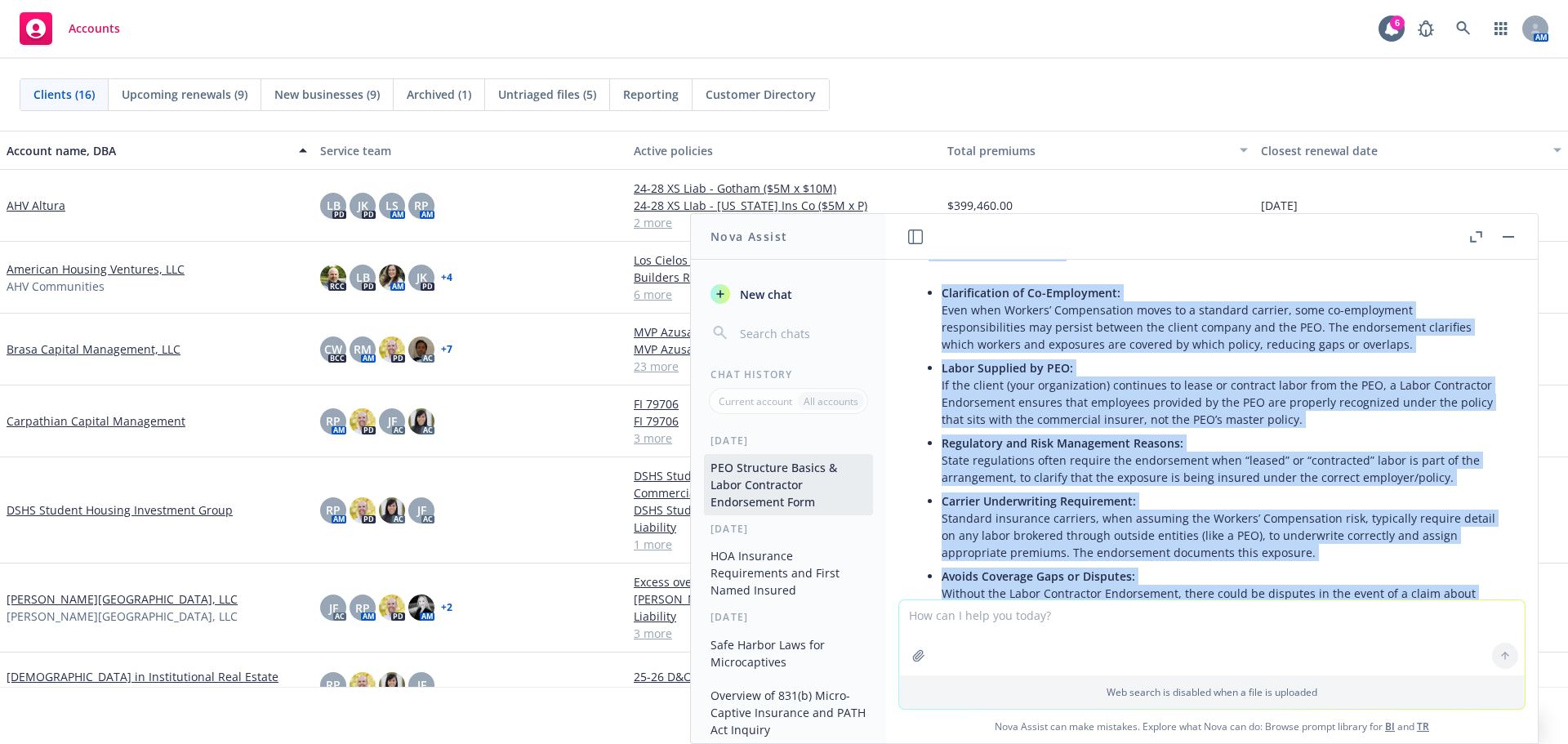
scroll to position [3870, 0]
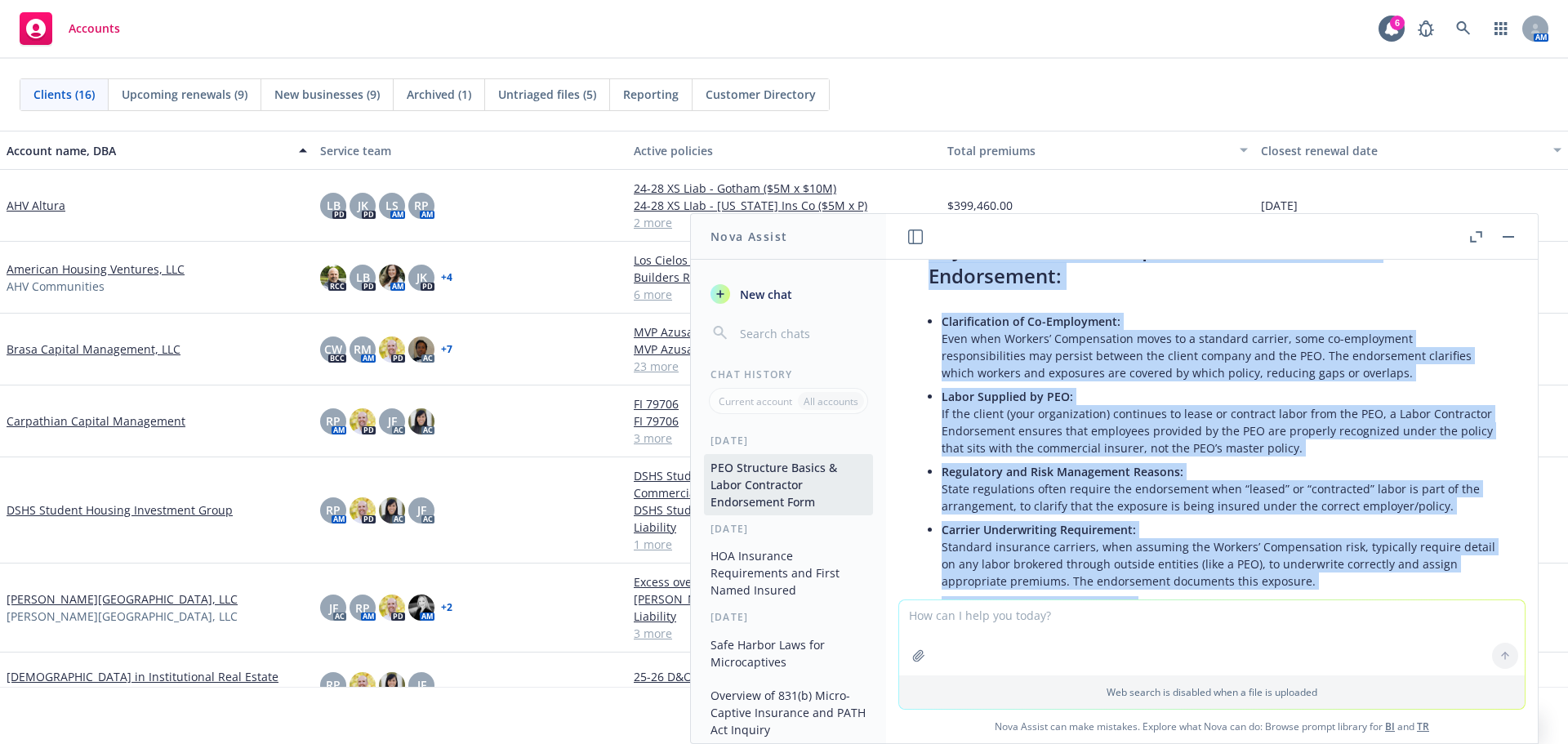
click at [1273, 406] on p "Labor Supplied by PEO: If the client (your organization) continues to lease or …" at bounding box center [1219, 422] width 554 height 68
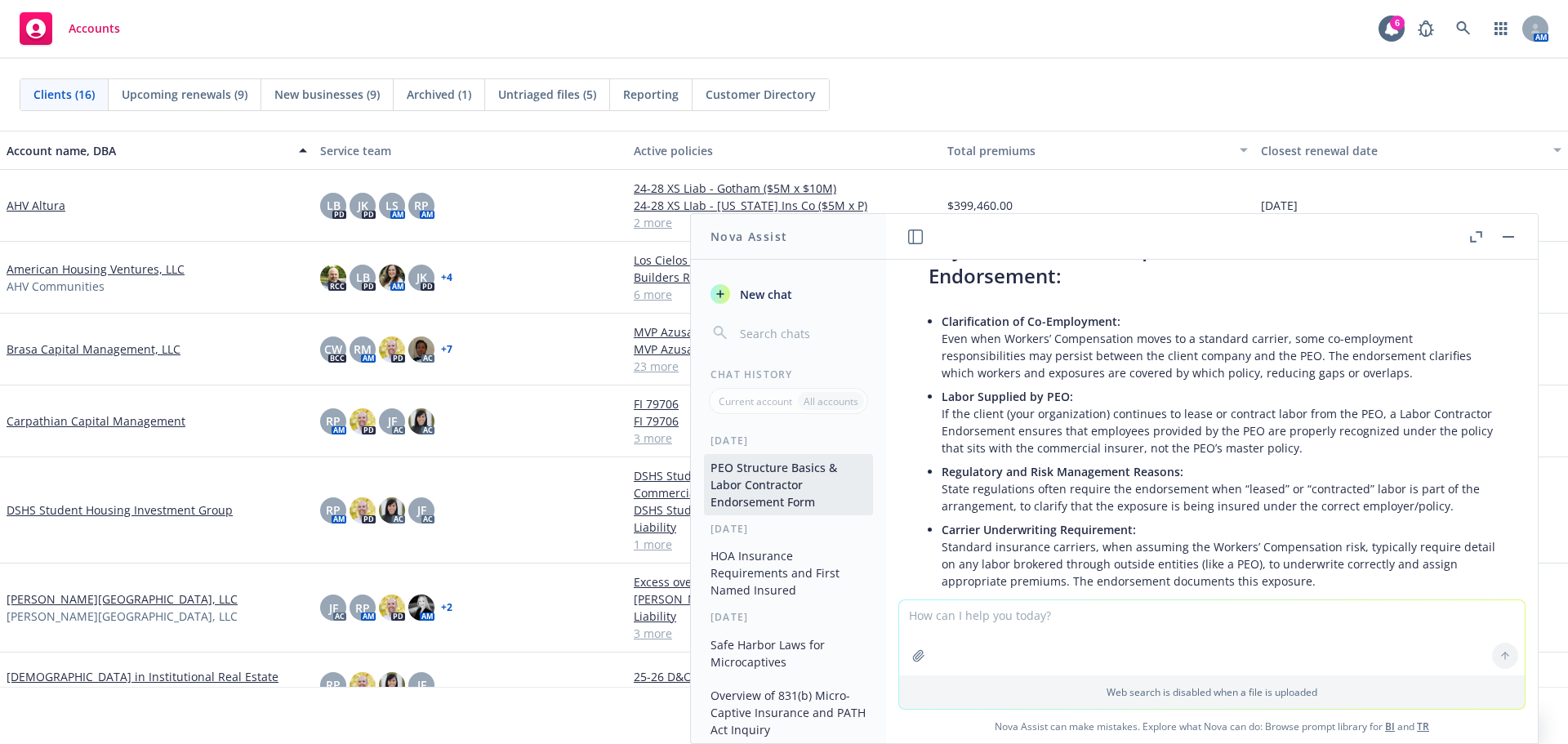
click at [1295, 385] on li "Labor Supplied by PEO: If the client (your organization) continues to lease or …" at bounding box center [1219, 423] width 554 height 75
click at [1323, 442] on p "Labor Supplied by PEO: If the client (your organization) continues to lease or …" at bounding box center [1219, 422] width 554 height 68
drag, startPoint x: 1247, startPoint y: 449, endPoint x: 1340, endPoint y: 449, distance: 93.0
click at [1340, 449] on p "Labor Supplied by PEO: If the client (your organization) continues to lease or …" at bounding box center [1219, 422] width 554 height 68
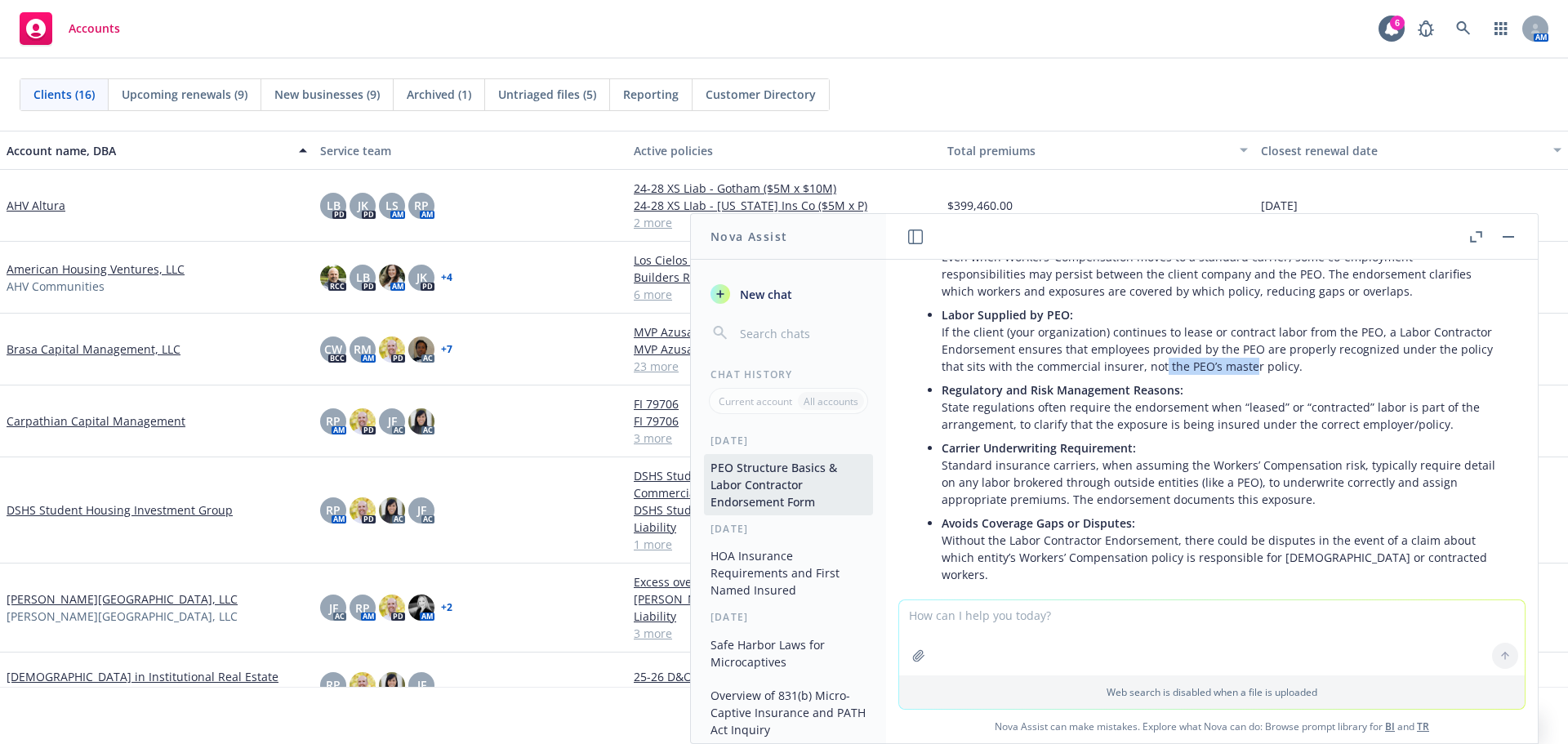
drag, startPoint x: 798, startPoint y: 474, endPoint x: 858, endPoint y: 478, distance: 60.1
click at [798, 474] on button "PEO Structure Basics & Labor Contractor Endorsement Form" at bounding box center [788, 484] width 169 height 62
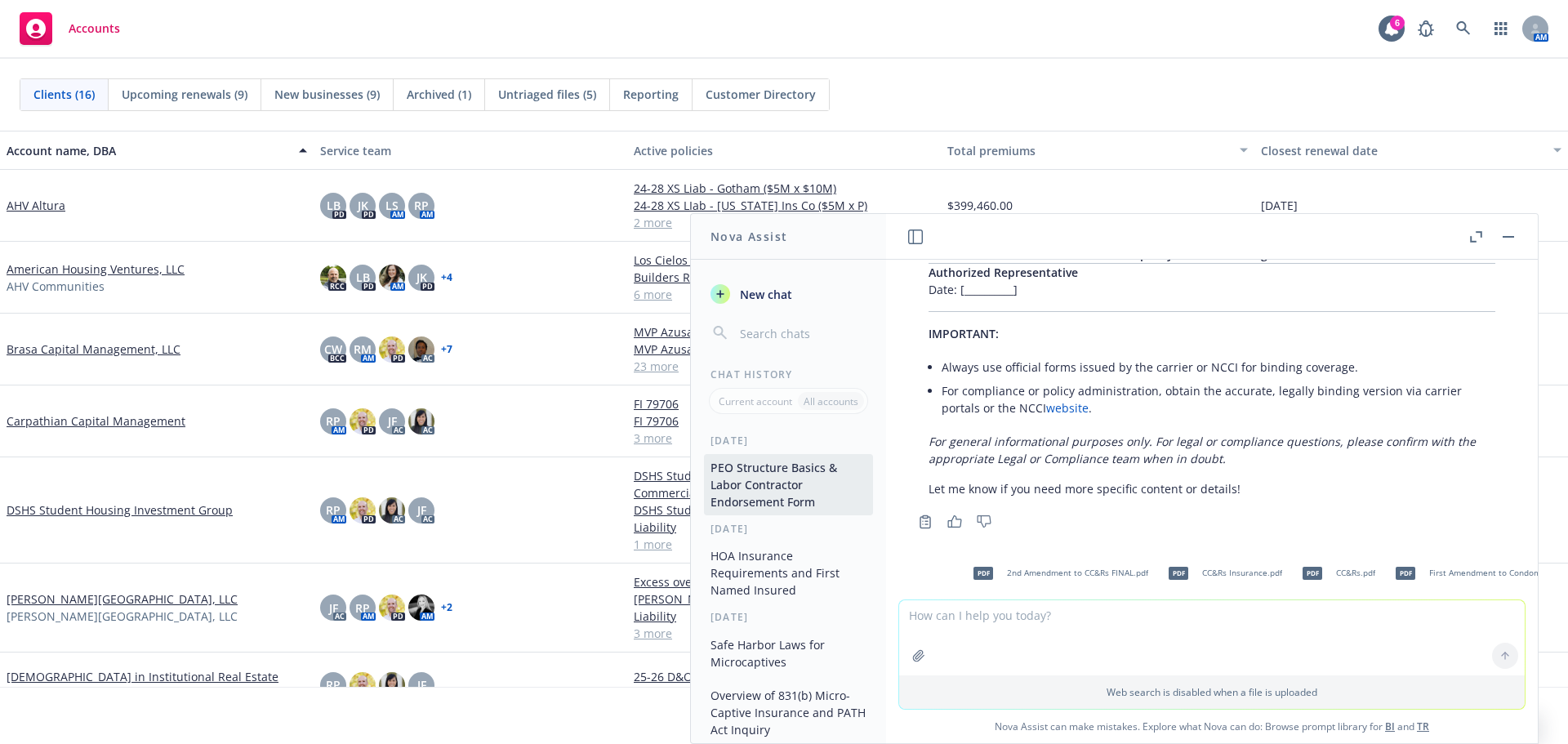
scroll to position [1911, 0]
